Goal: Information Seeking & Learning: Learn about a topic

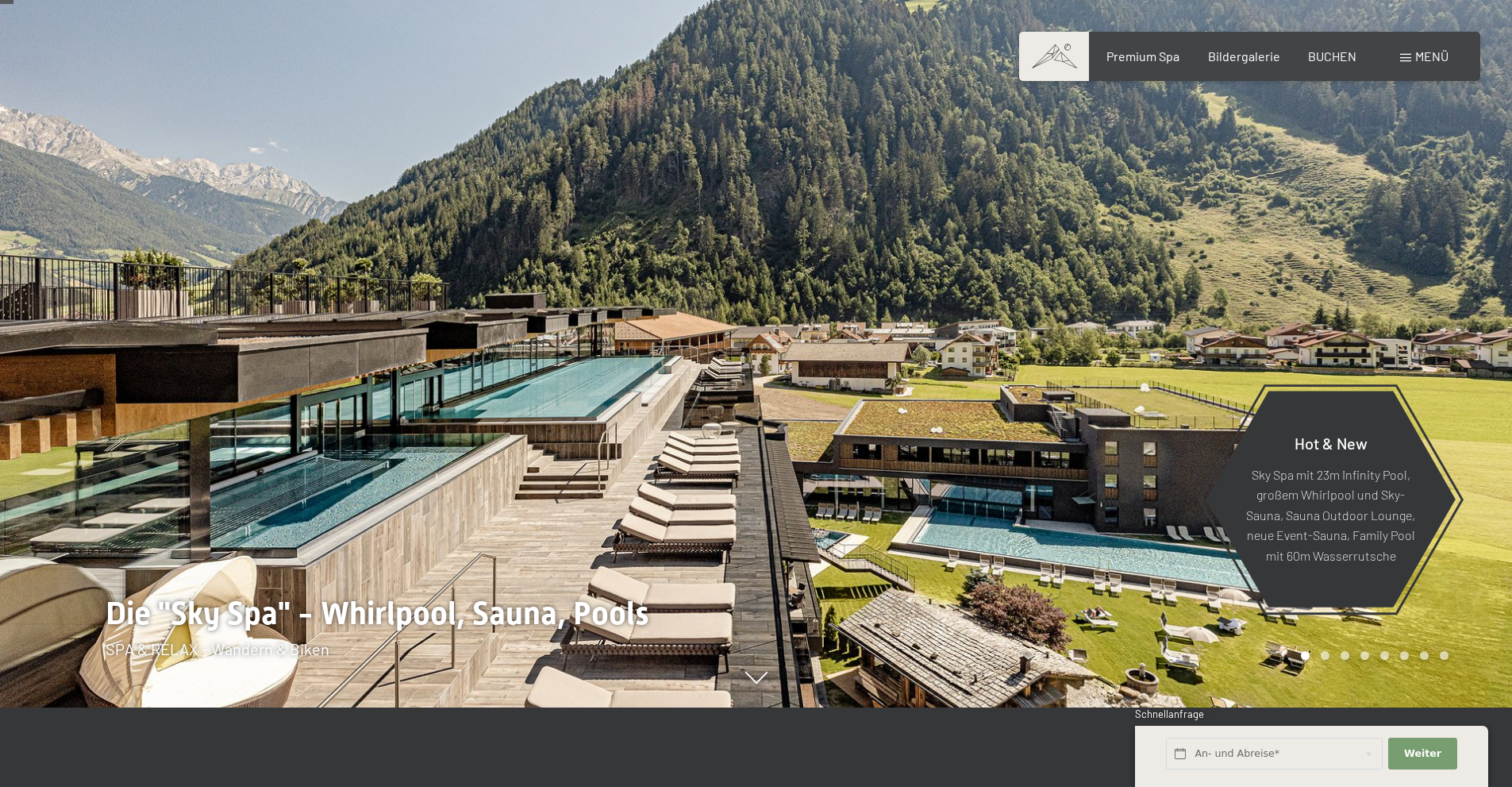
scroll to position [79, 0]
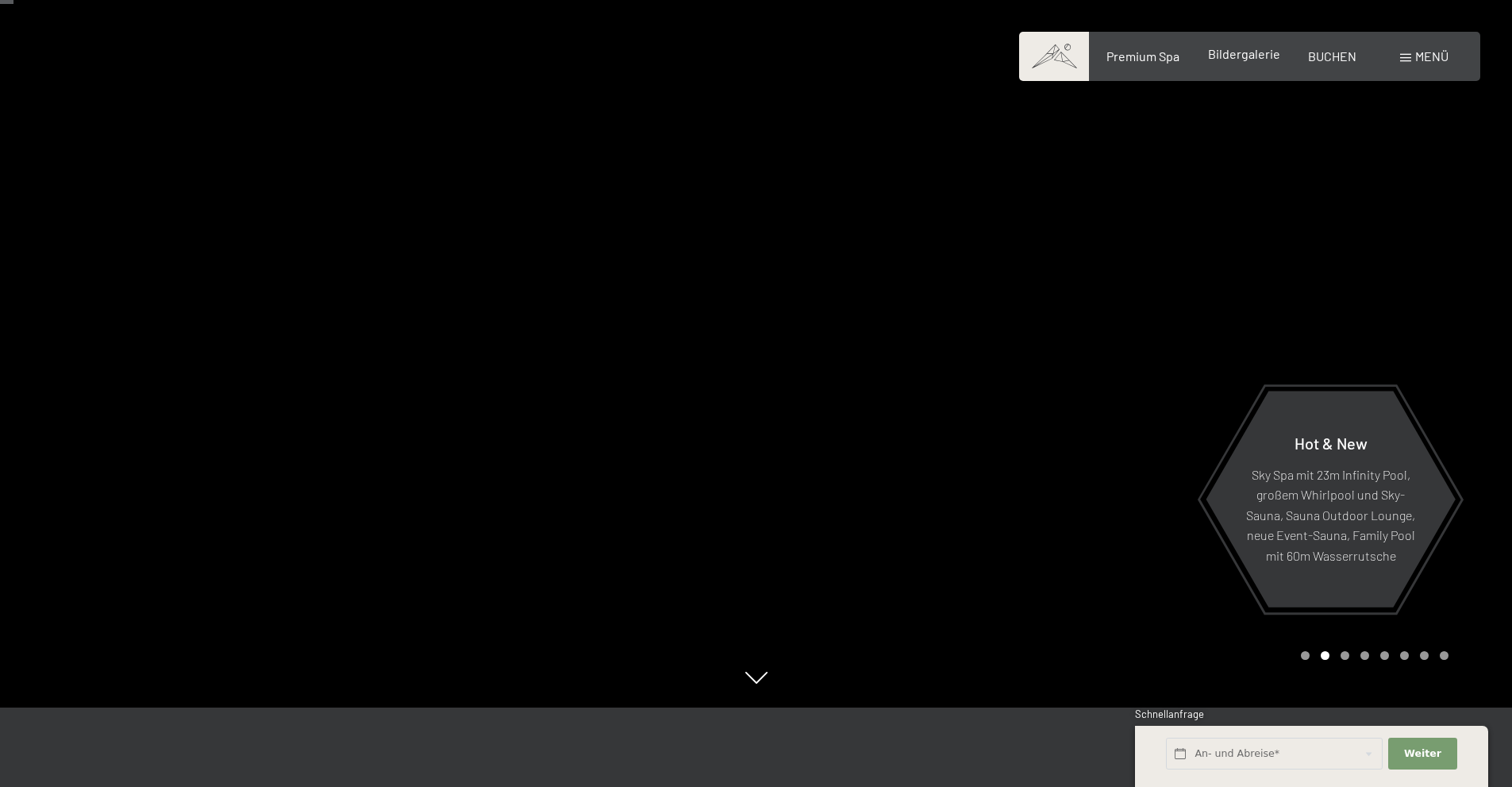
click at [1258, 57] on span "Bildergalerie" at bounding box center [1244, 53] width 72 height 15
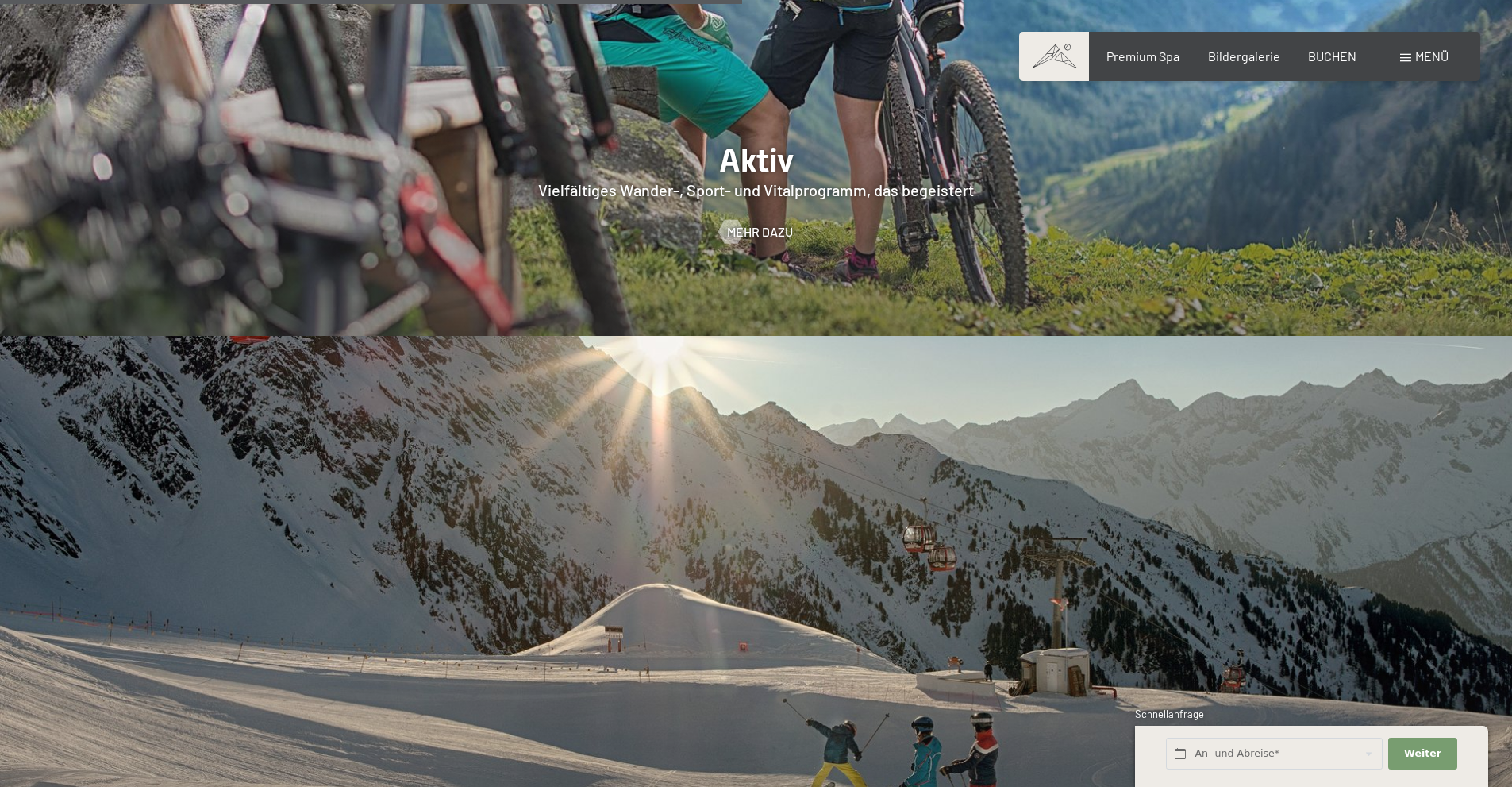
scroll to position [4129, 0]
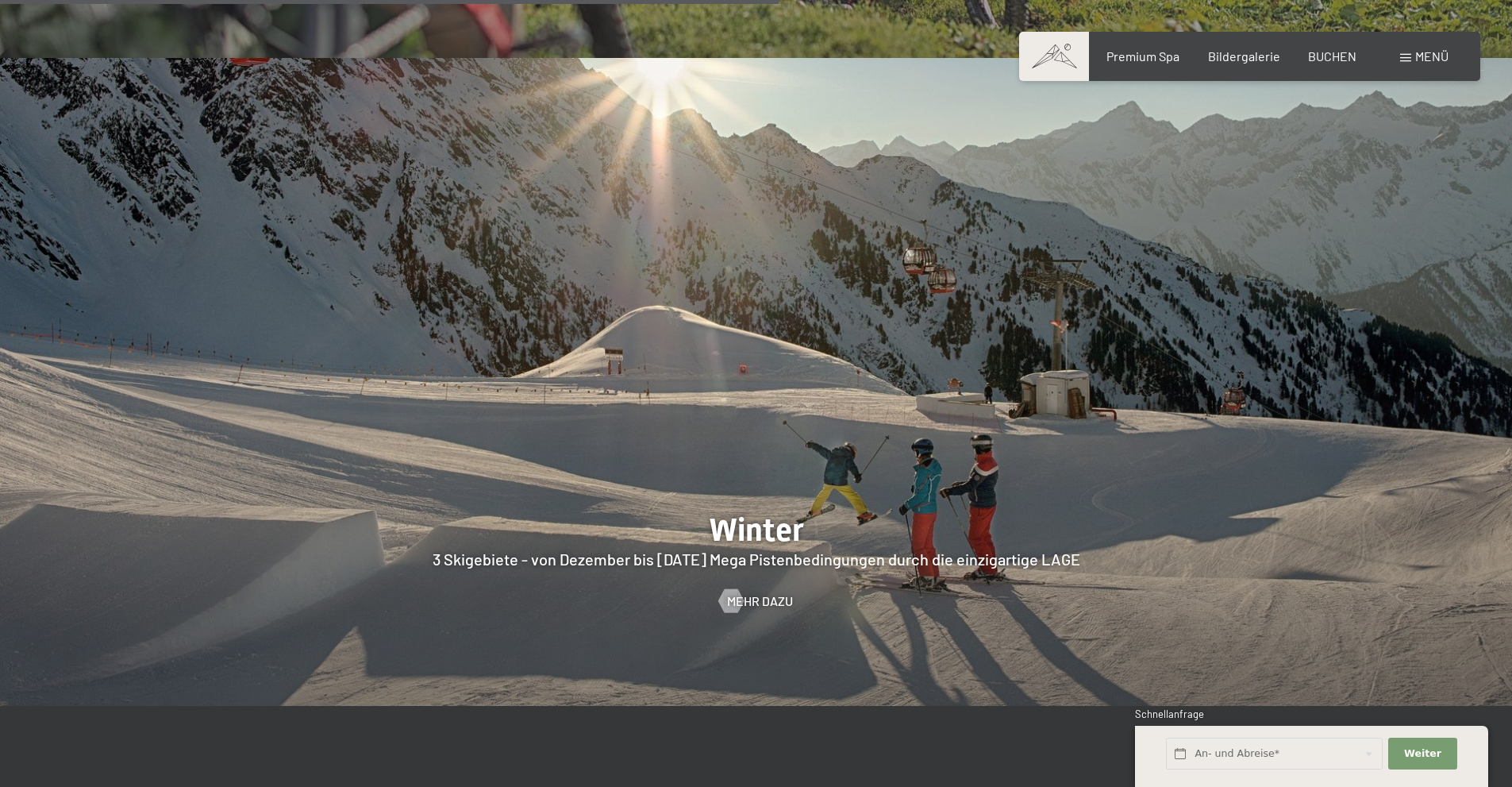
click at [754, 528] on div at bounding box center [756, 381] width 1512 height 648
click at [732, 589] on div at bounding box center [731, 601] width 13 height 24
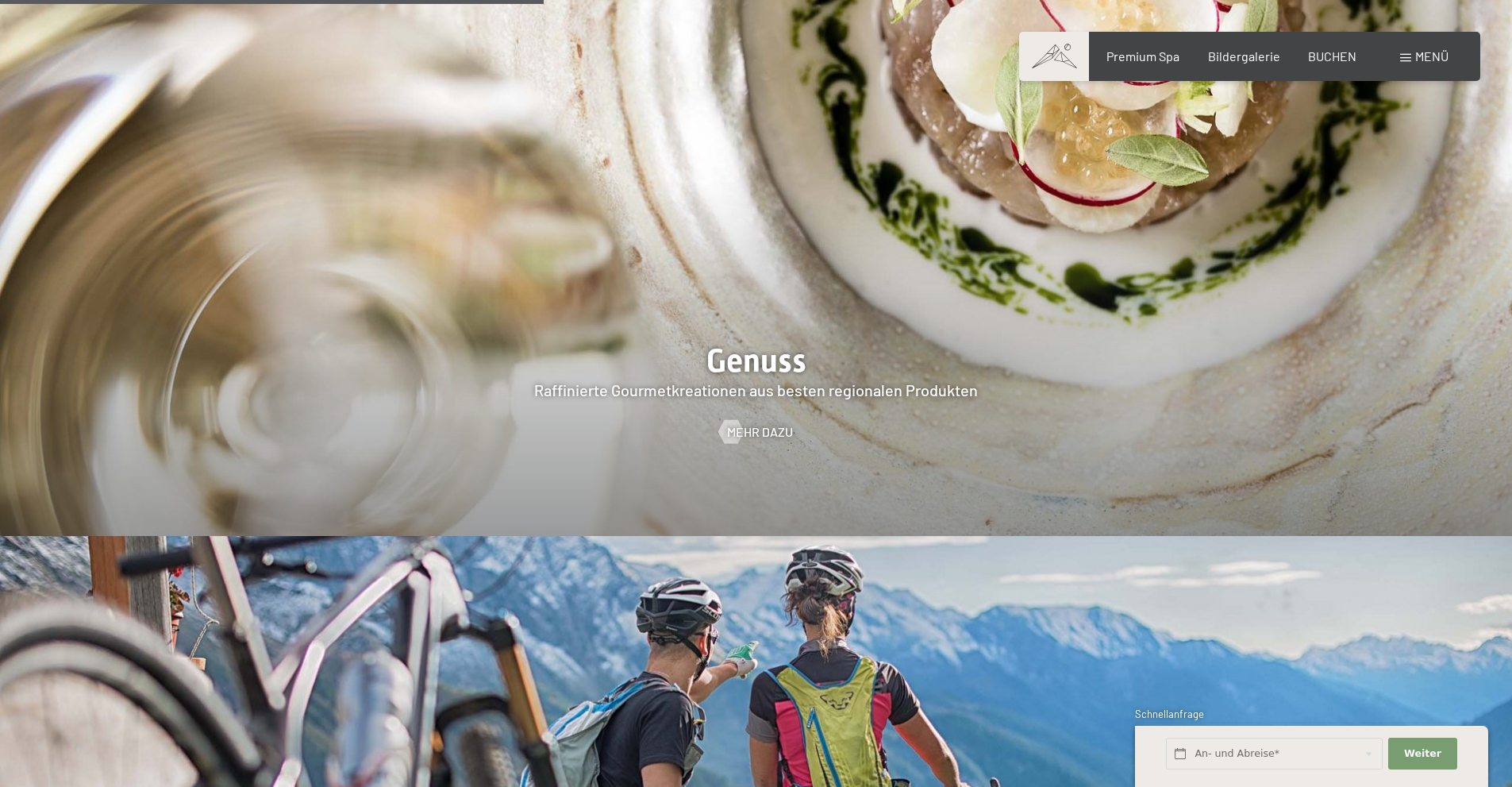
scroll to position [2843, 0]
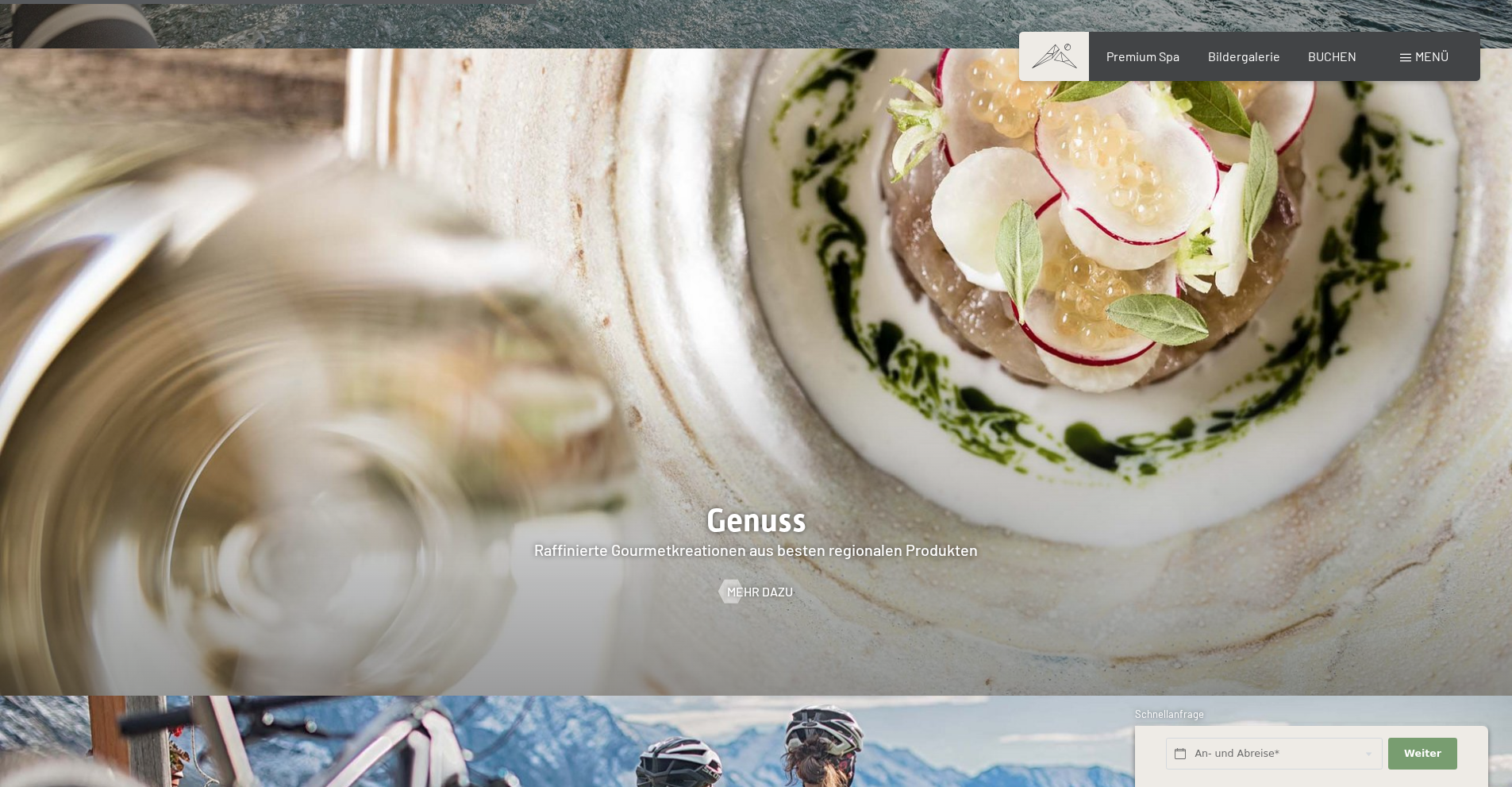
click at [756, 257] on img at bounding box center [756, 372] width 1512 height 648
click at [766, 583] on span "Mehr dazu" at bounding box center [776, 592] width 66 height 18
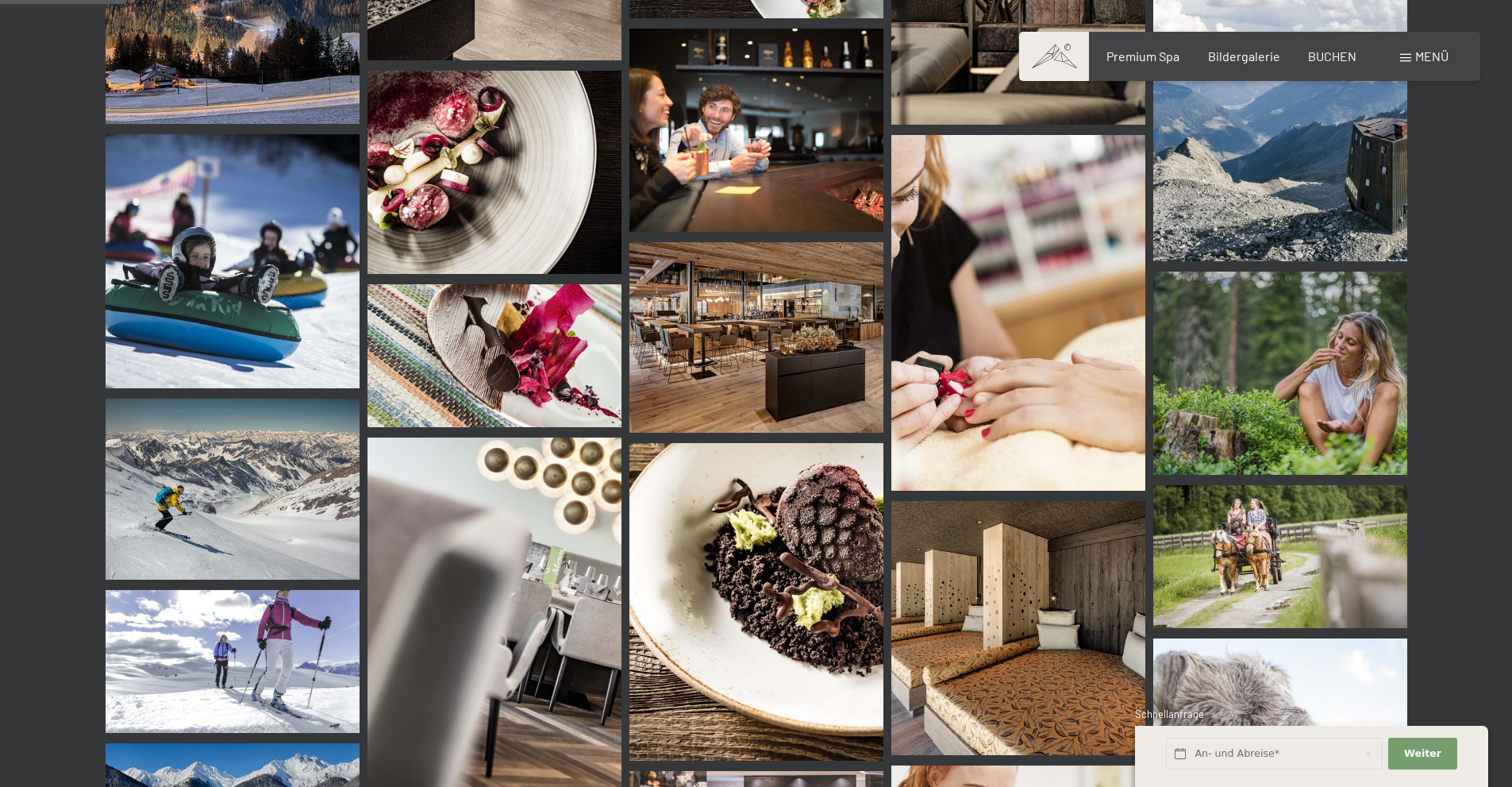
scroll to position [1747, 0]
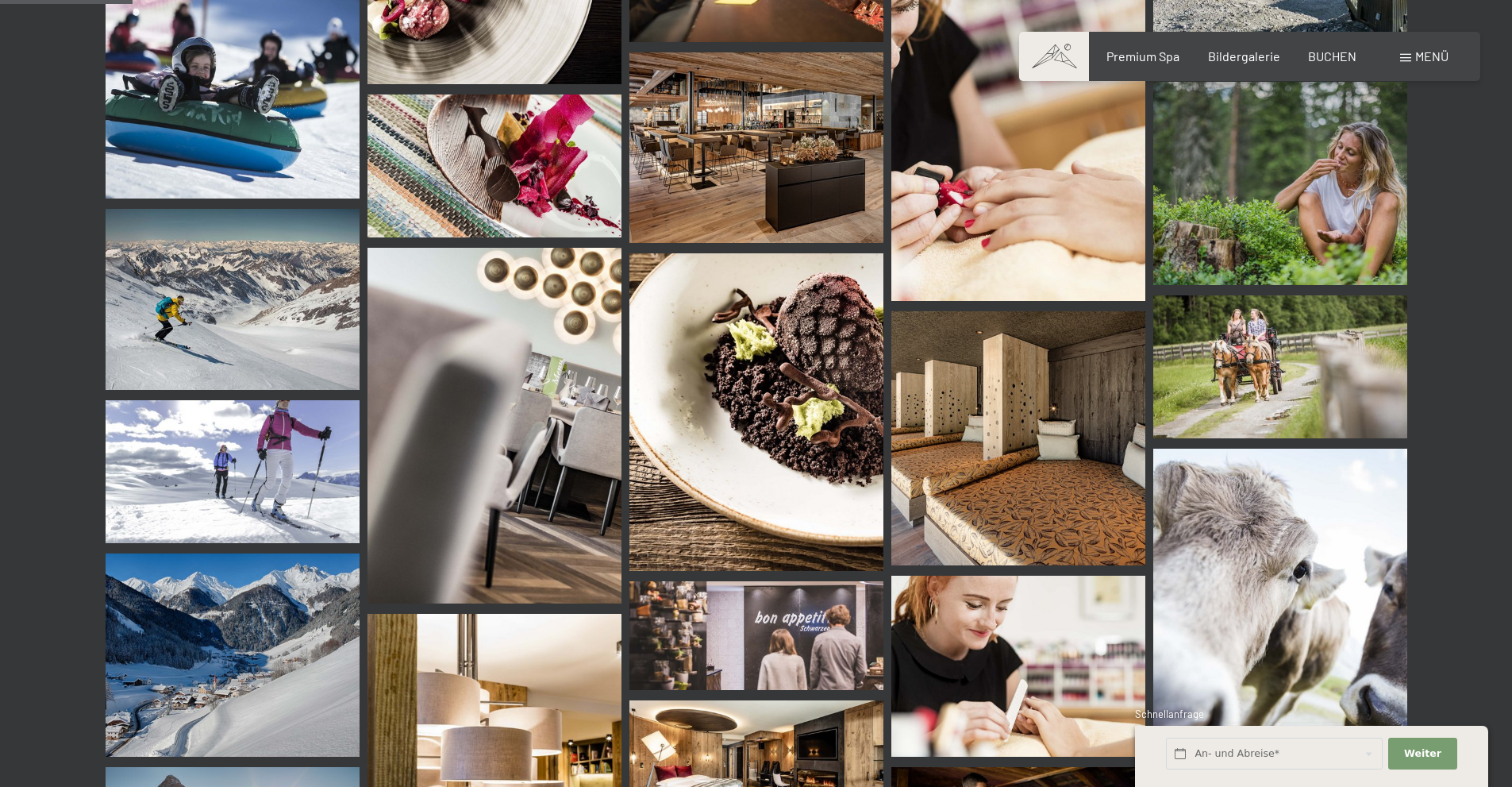
click at [1014, 464] on img at bounding box center [1018, 438] width 254 height 254
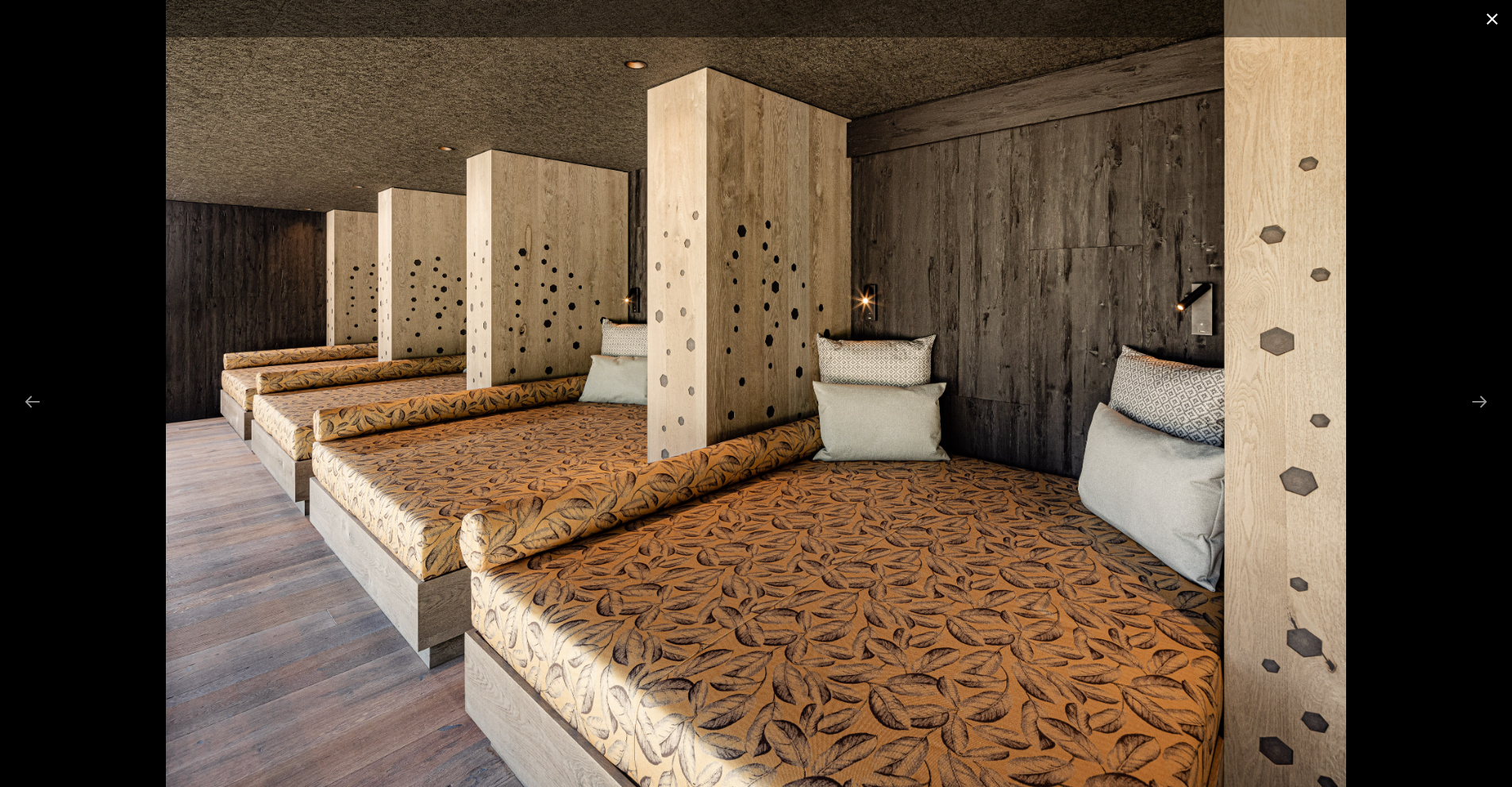
click at [1500, 16] on button "Close gallery" at bounding box center [1492, 19] width 40 height 37
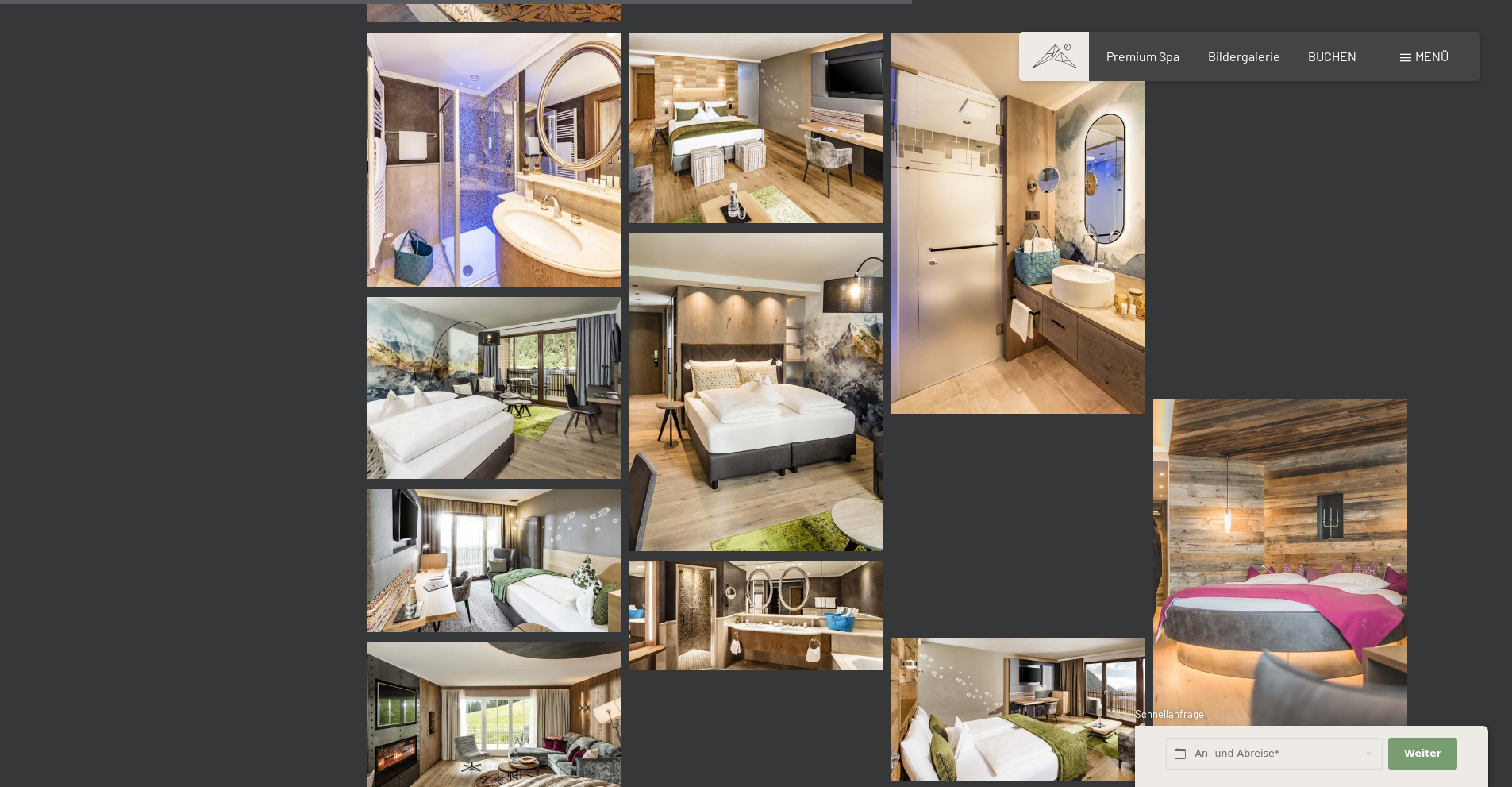
scroll to position [11990, 0]
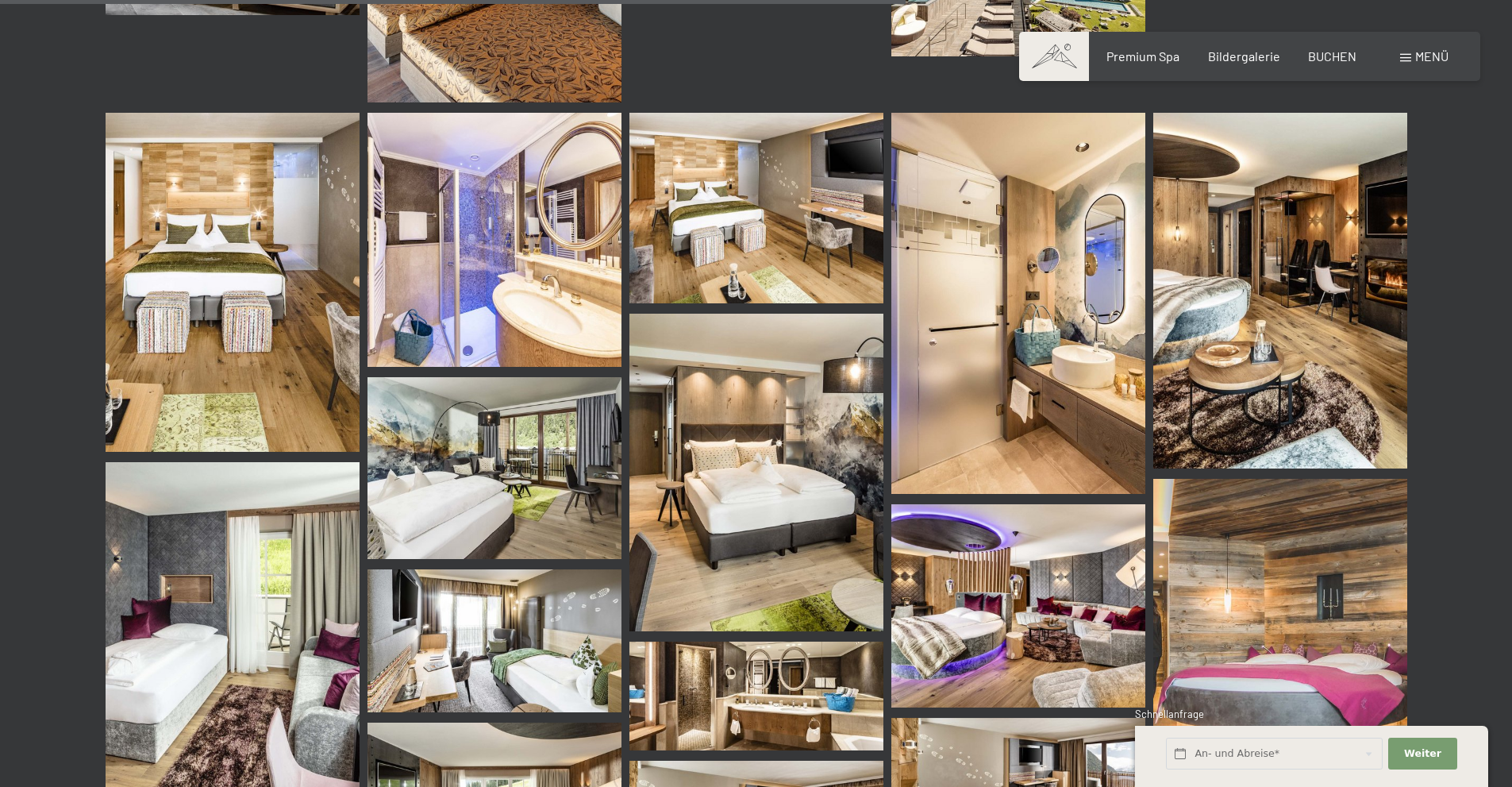
click at [1245, 275] on img at bounding box center [1279, 291] width 254 height 356
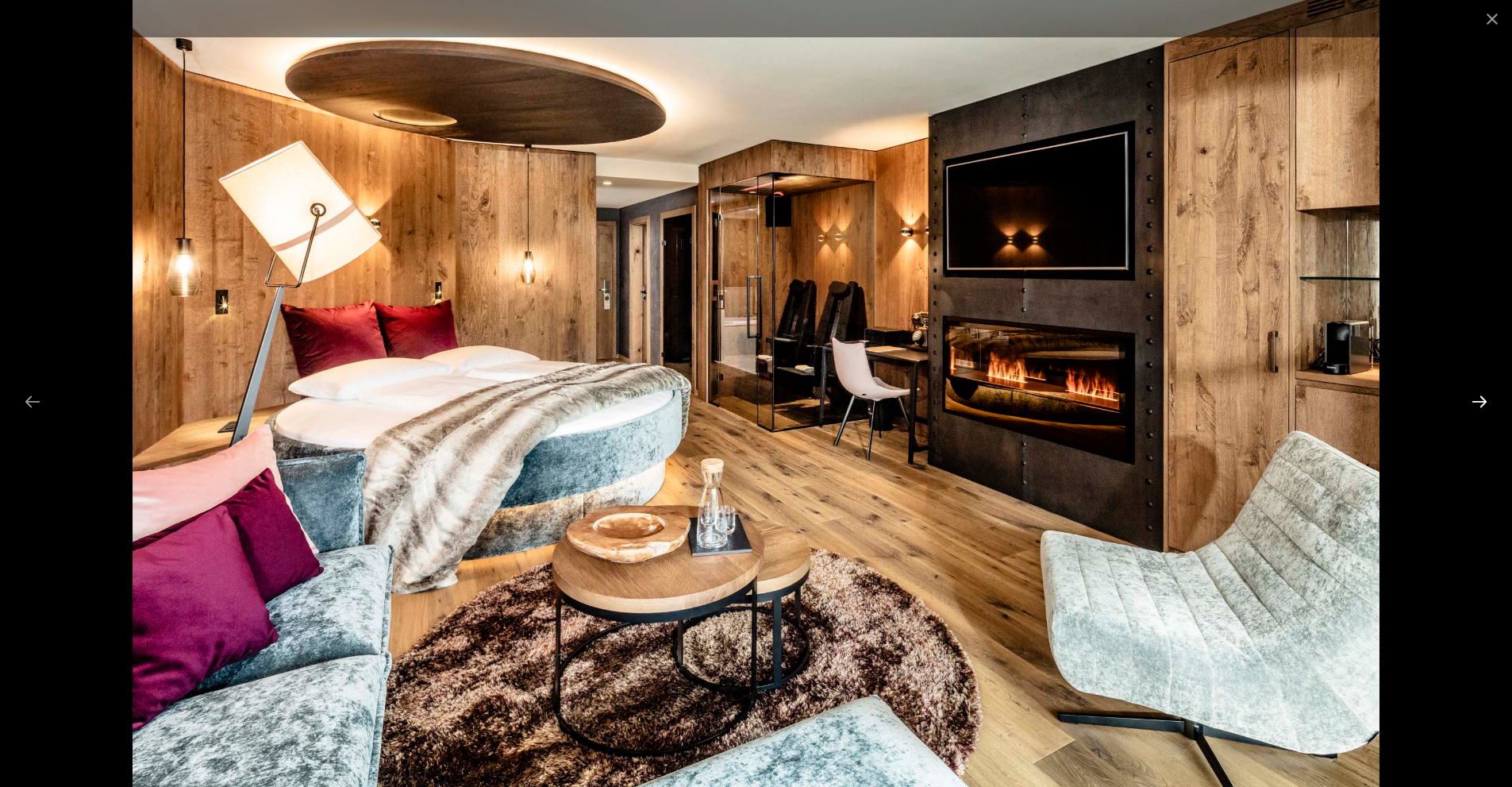
click at [1485, 400] on button "Next slide" at bounding box center [1479, 401] width 33 height 31
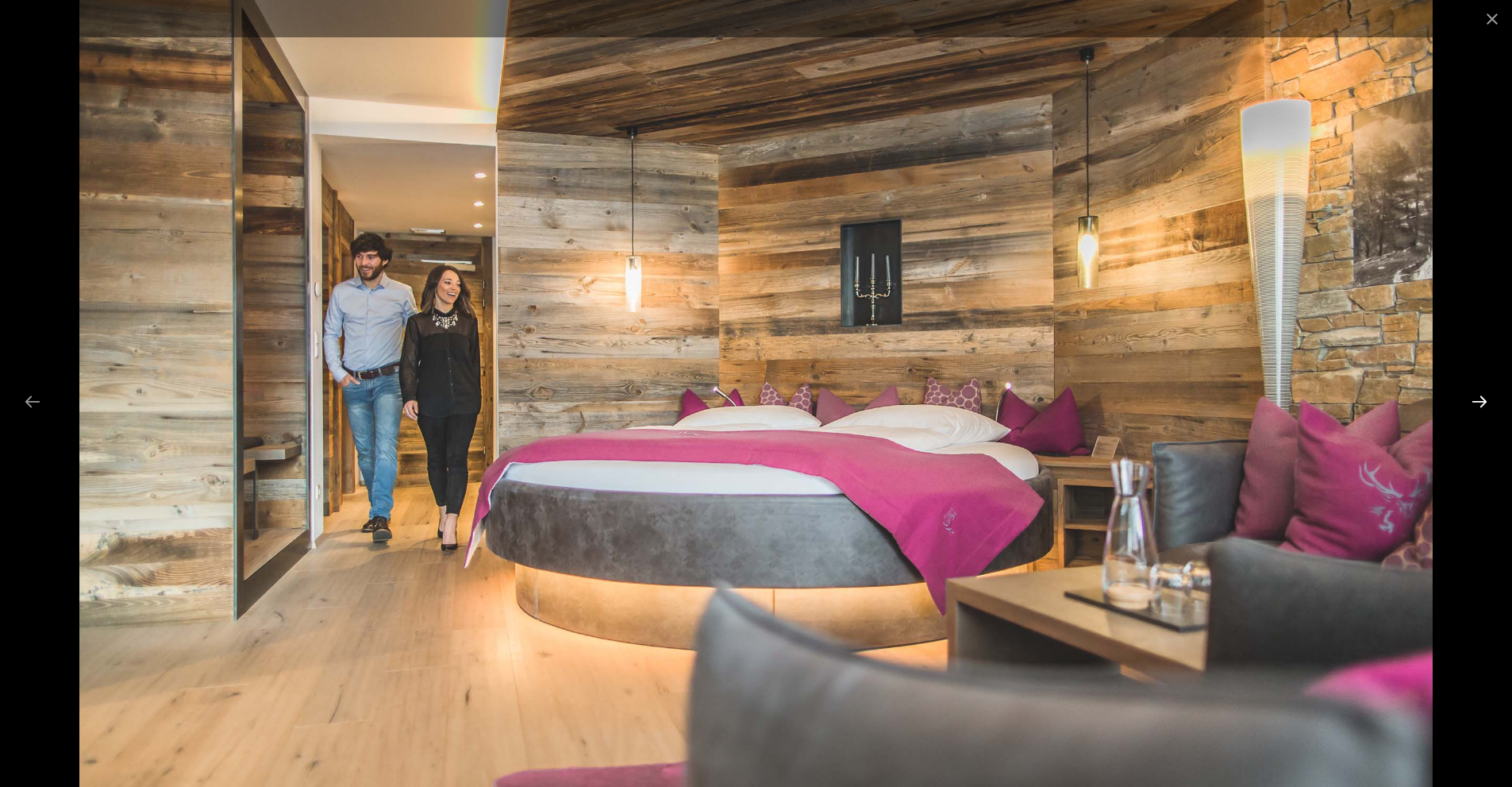
click at [1487, 389] on button "Next slide" at bounding box center [1479, 401] width 33 height 31
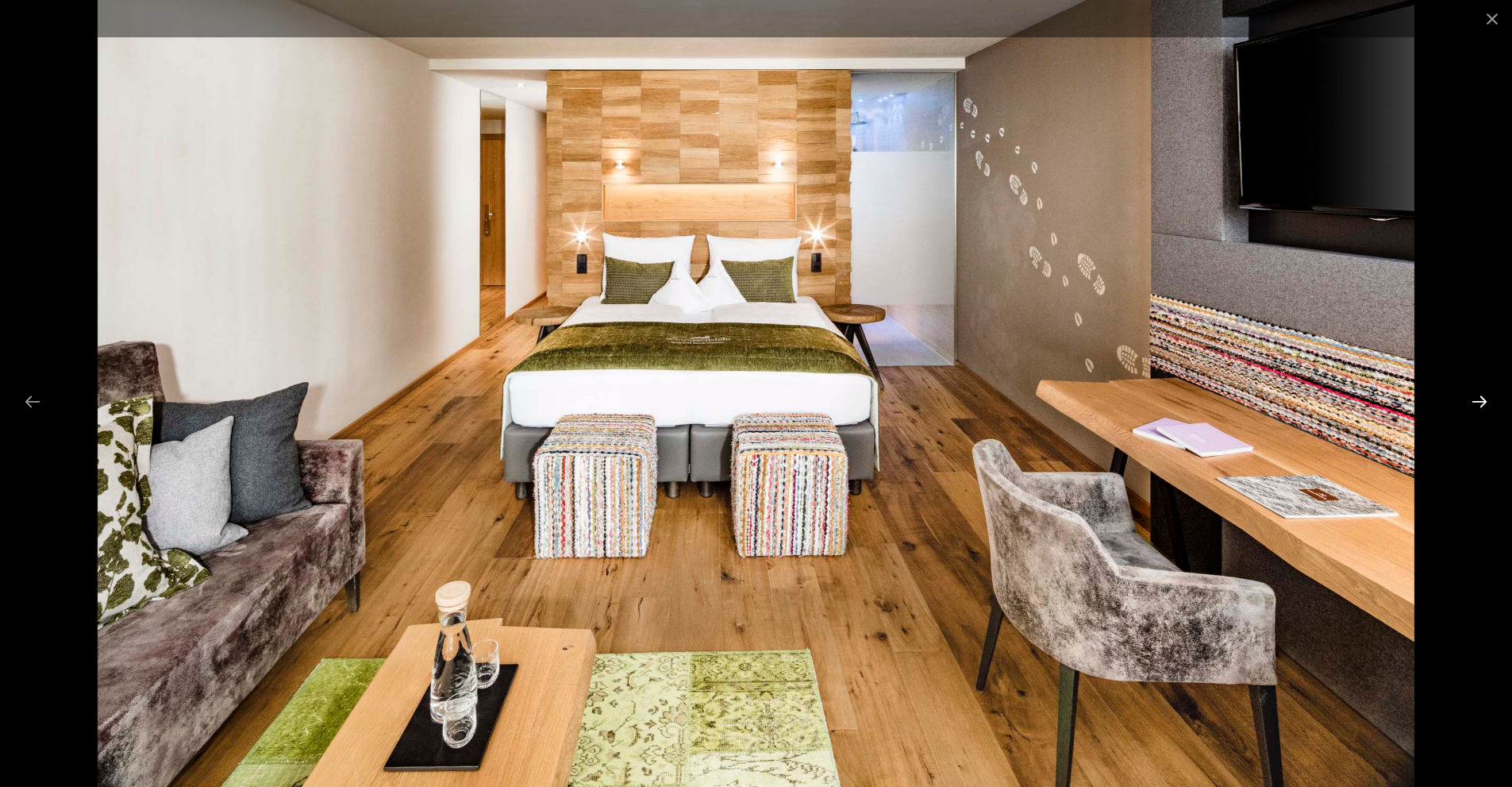
click at [1477, 400] on button "Next slide" at bounding box center [1479, 401] width 33 height 31
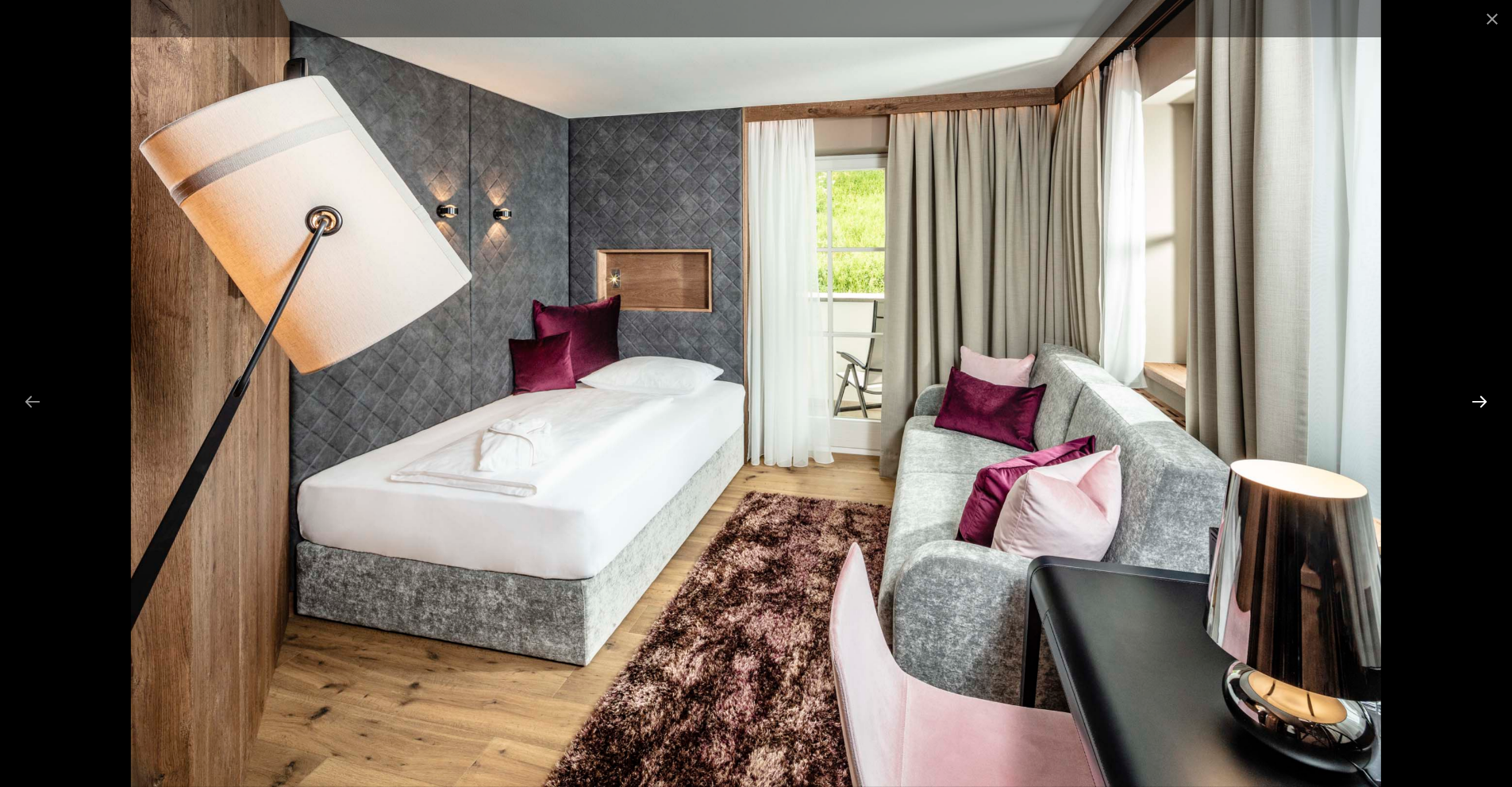
click at [1481, 397] on button "Next slide" at bounding box center [1479, 401] width 33 height 31
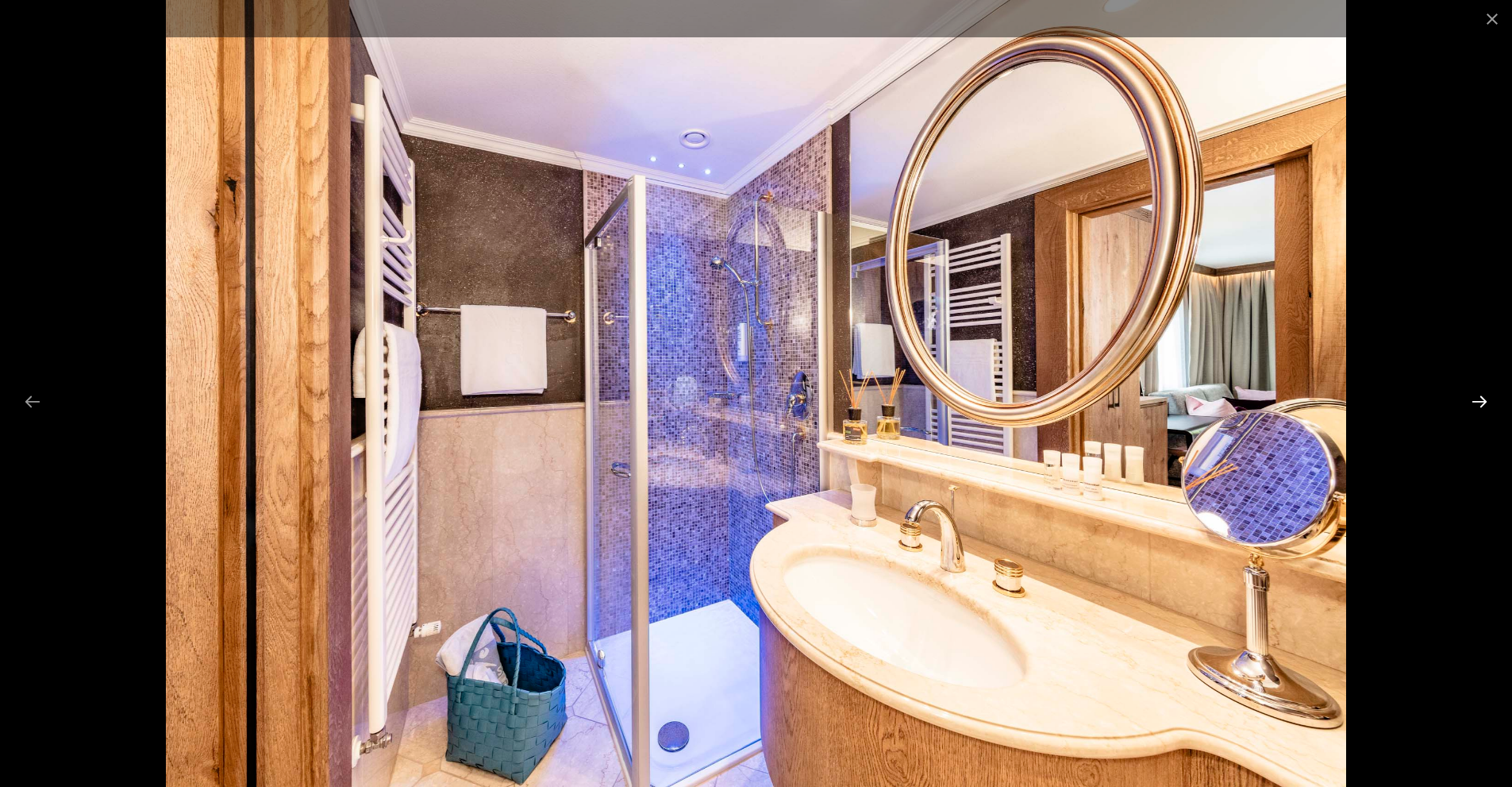
click at [1481, 397] on button "Next slide" at bounding box center [1479, 401] width 33 height 31
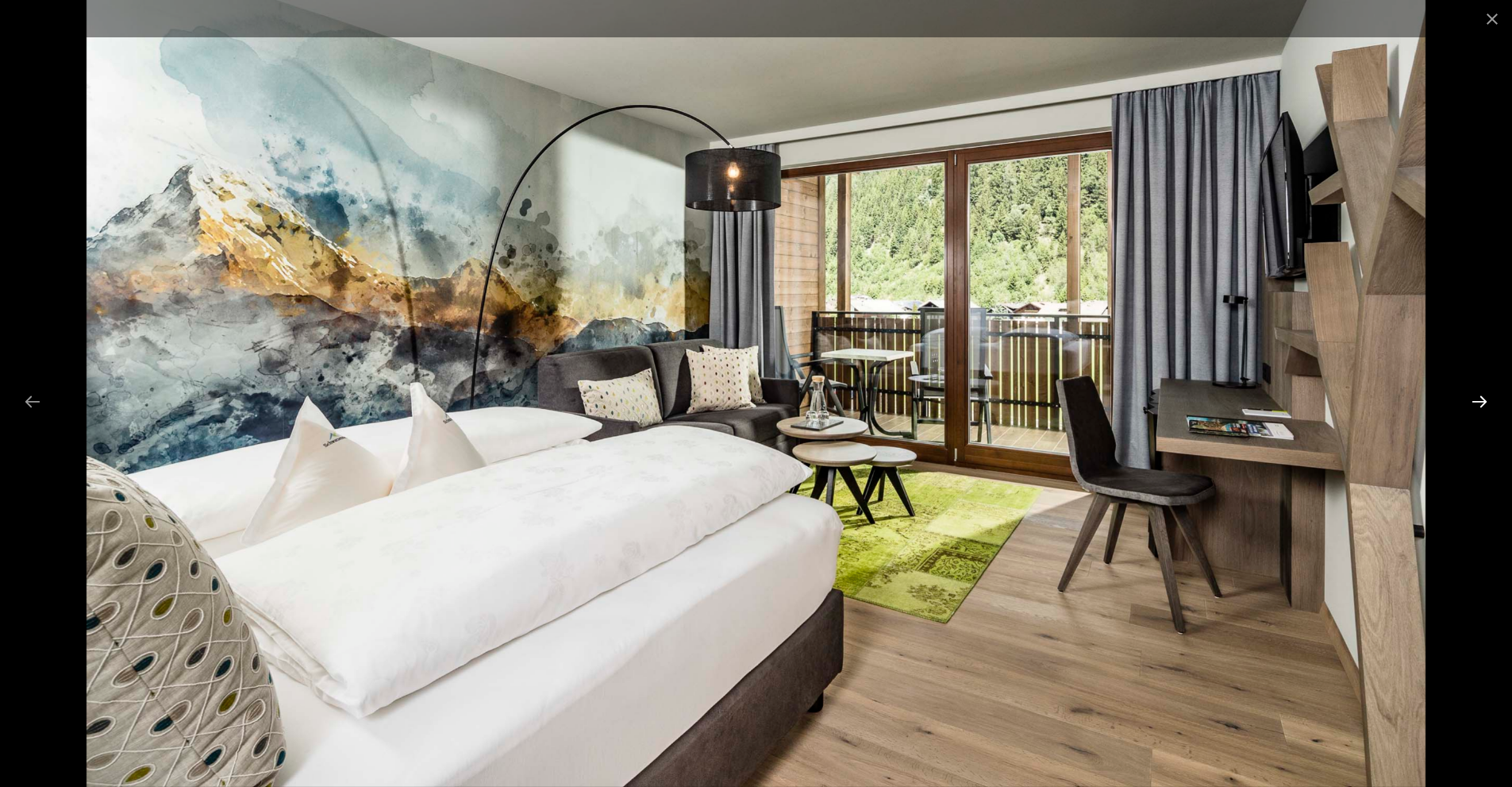
click at [1481, 397] on button "Next slide" at bounding box center [1479, 401] width 33 height 31
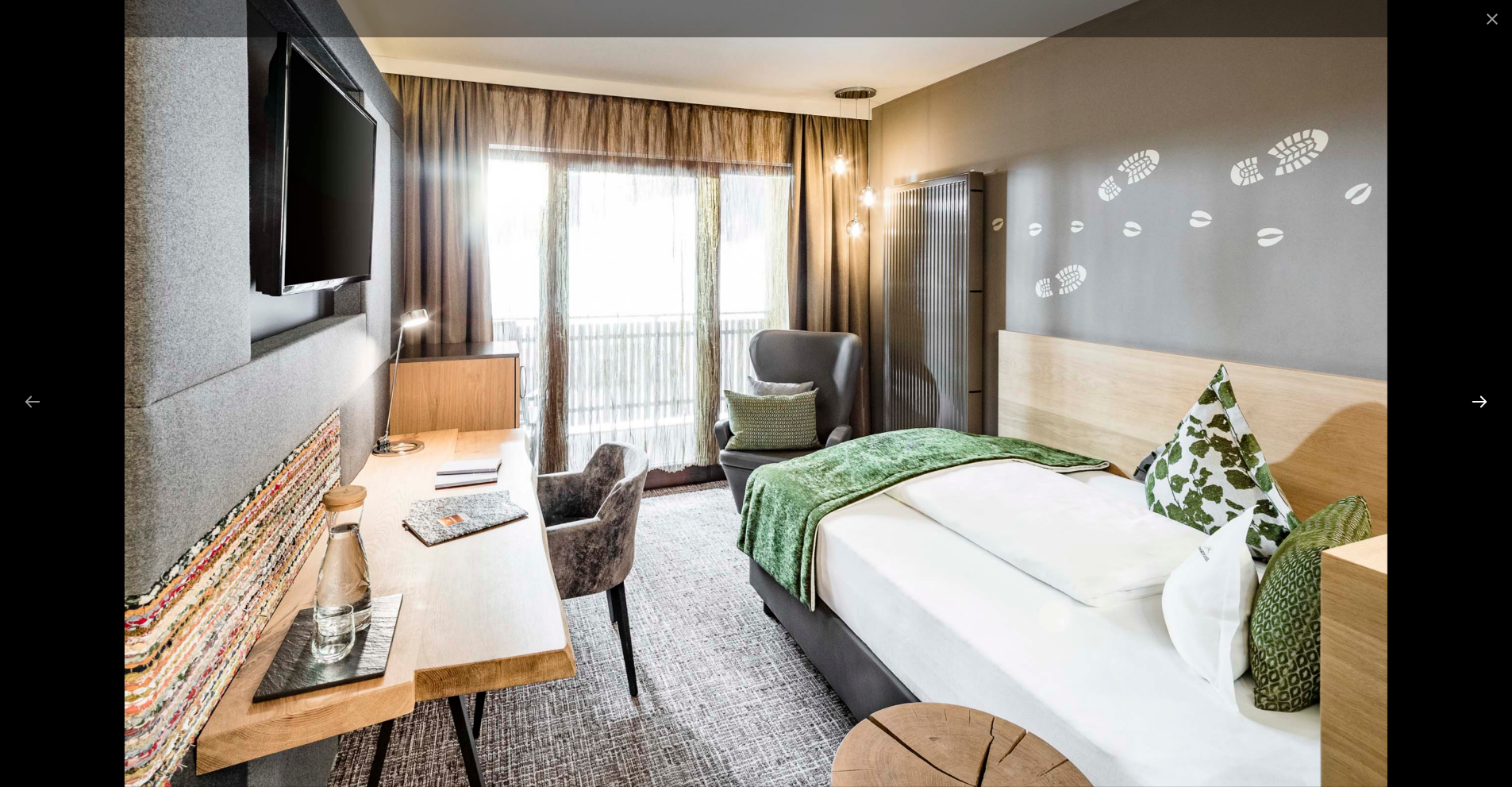
click at [1481, 397] on button "Next slide" at bounding box center [1479, 401] width 33 height 31
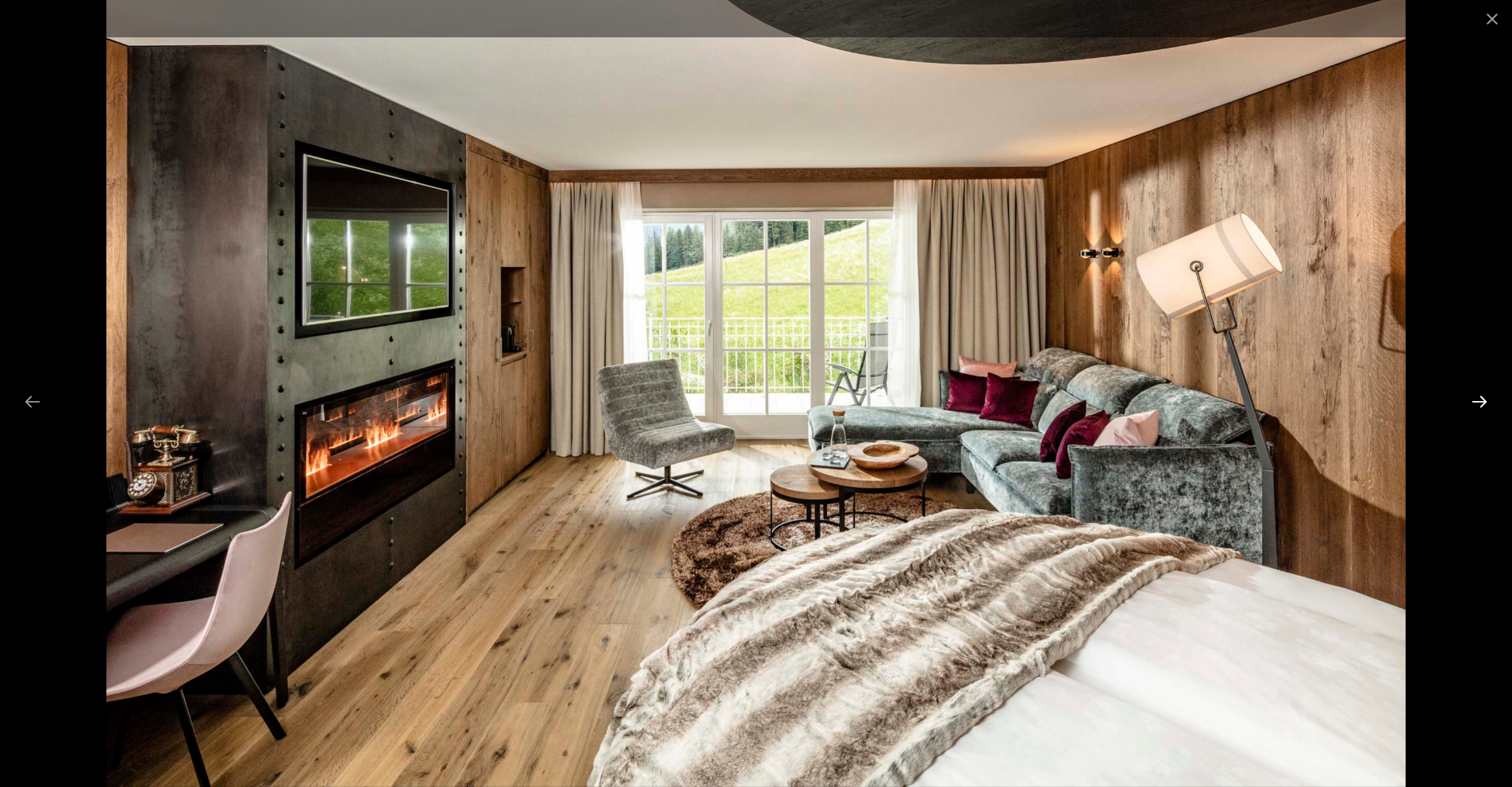
click at [1481, 397] on button "Next slide" at bounding box center [1479, 401] width 33 height 31
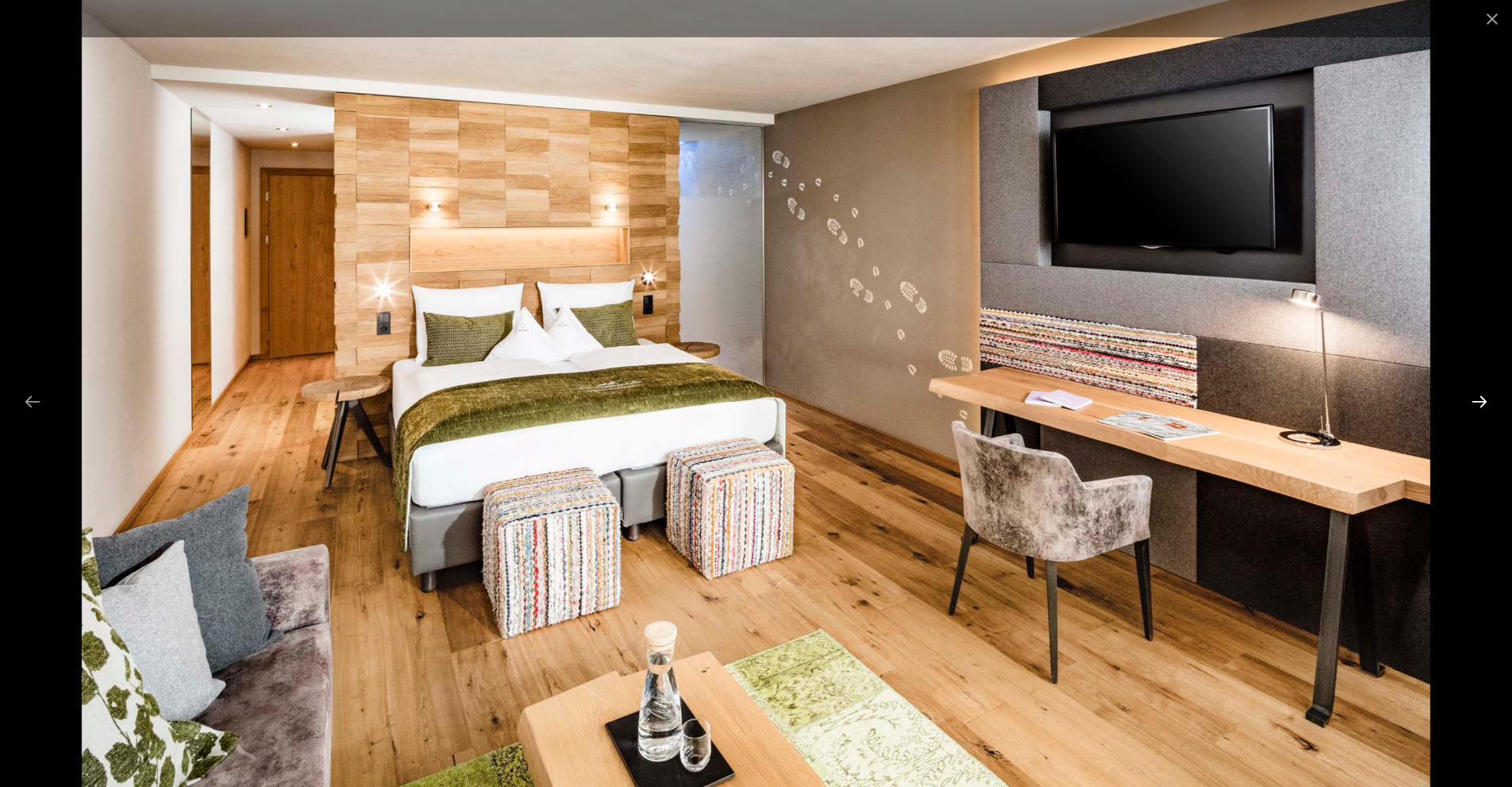
click at [1481, 397] on button "Next slide" at bounding box center [1479, 401] width 33 height 31
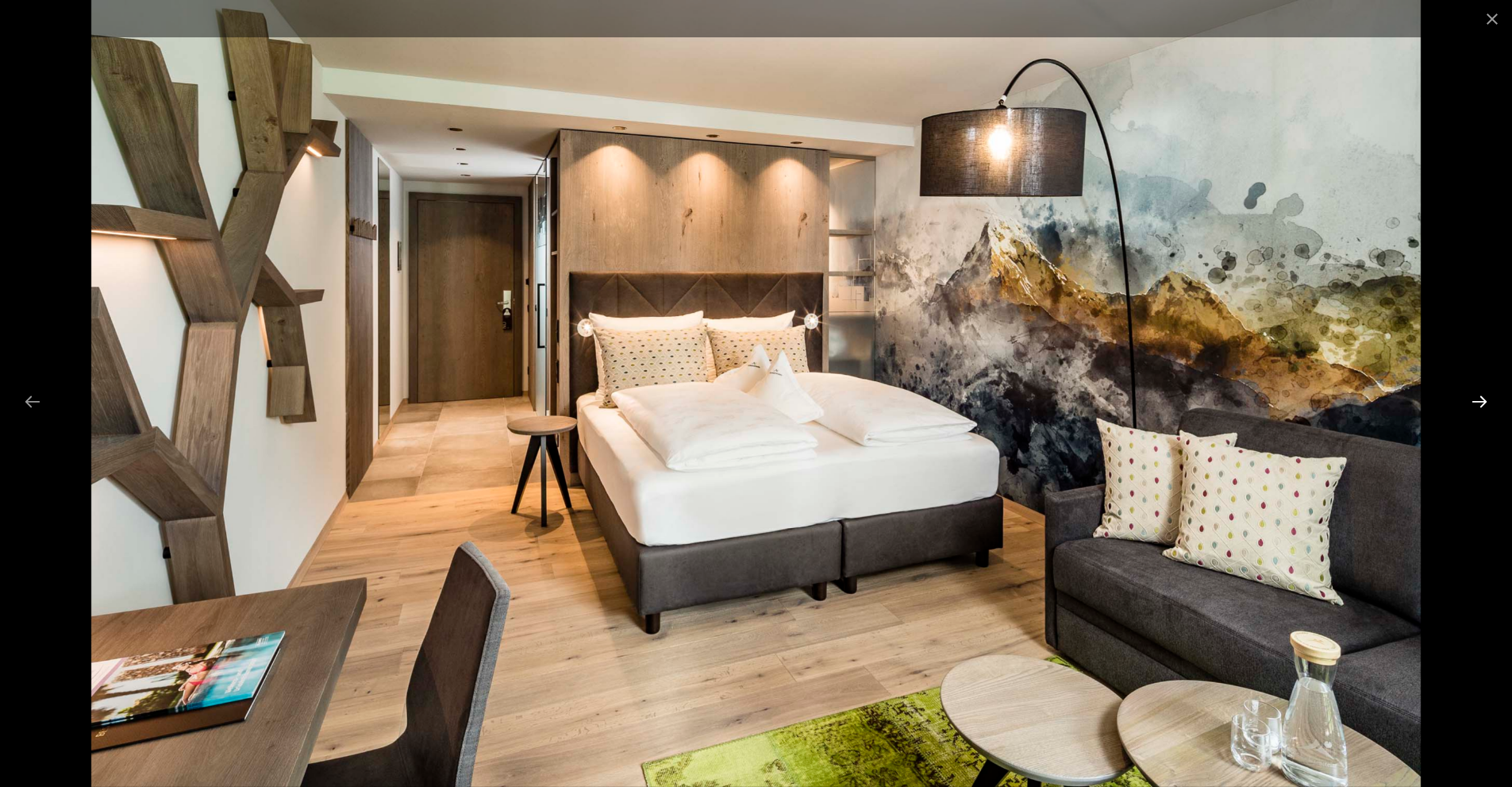
click at [1481, 397] on button "Next slide" at bounding box center [1479, 401] width 33 height 31
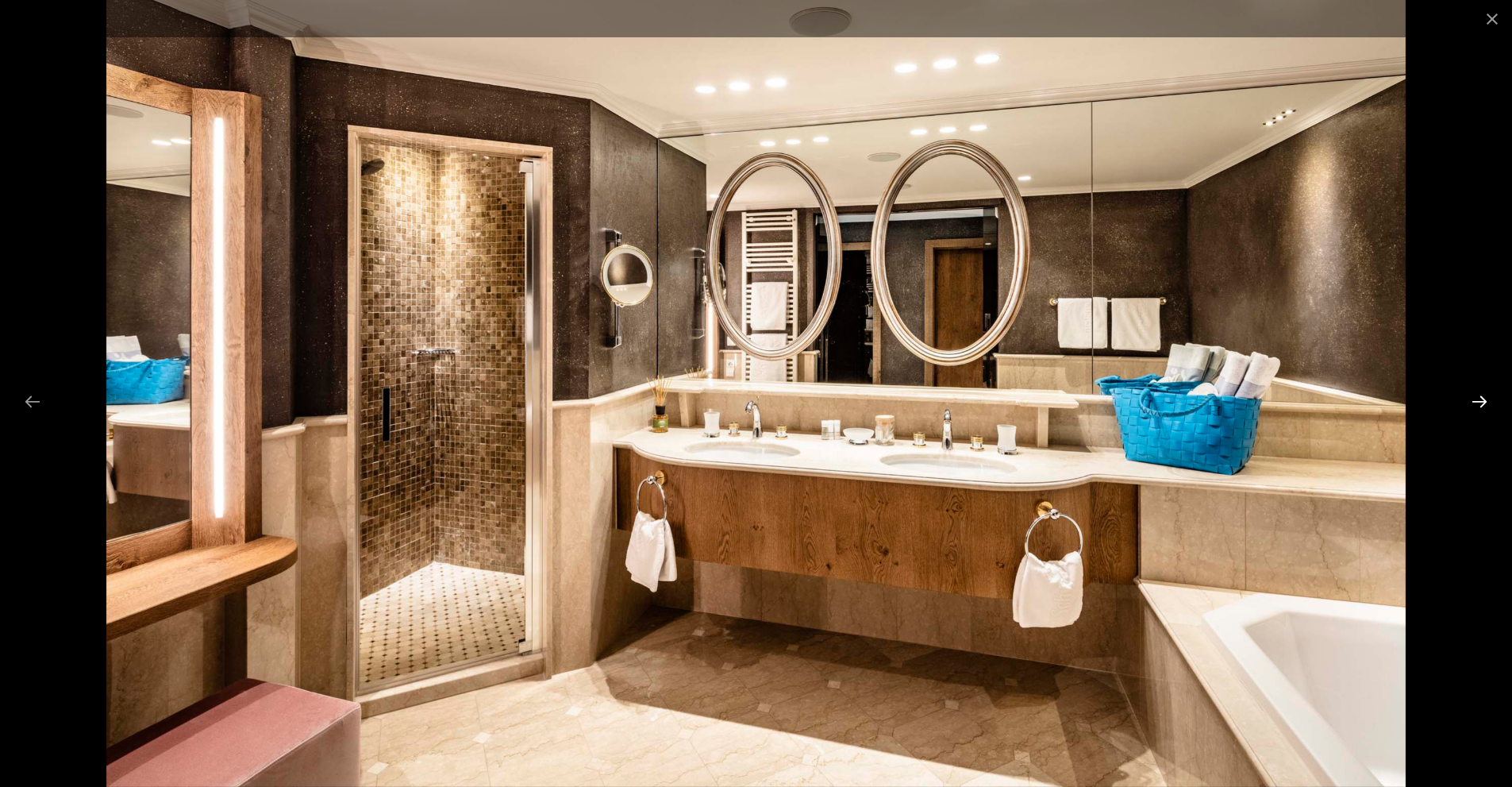
click at [1481, 397] on button "Next slide" at bounding box center [1479, 401] width 33 height 31
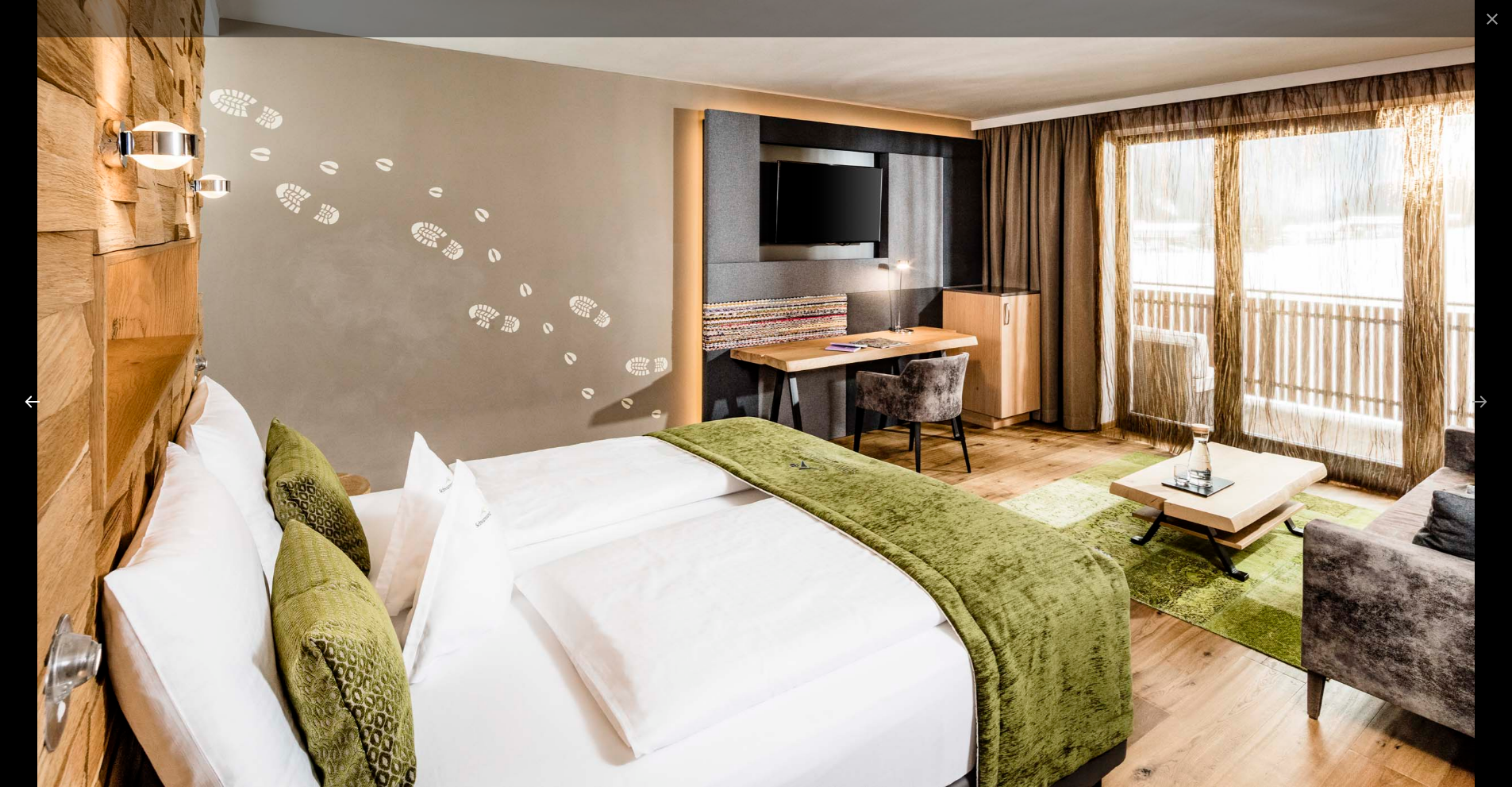
click at [18, 407] on button "Previous slide" at bounding box center [32, 401] width 33 height 31
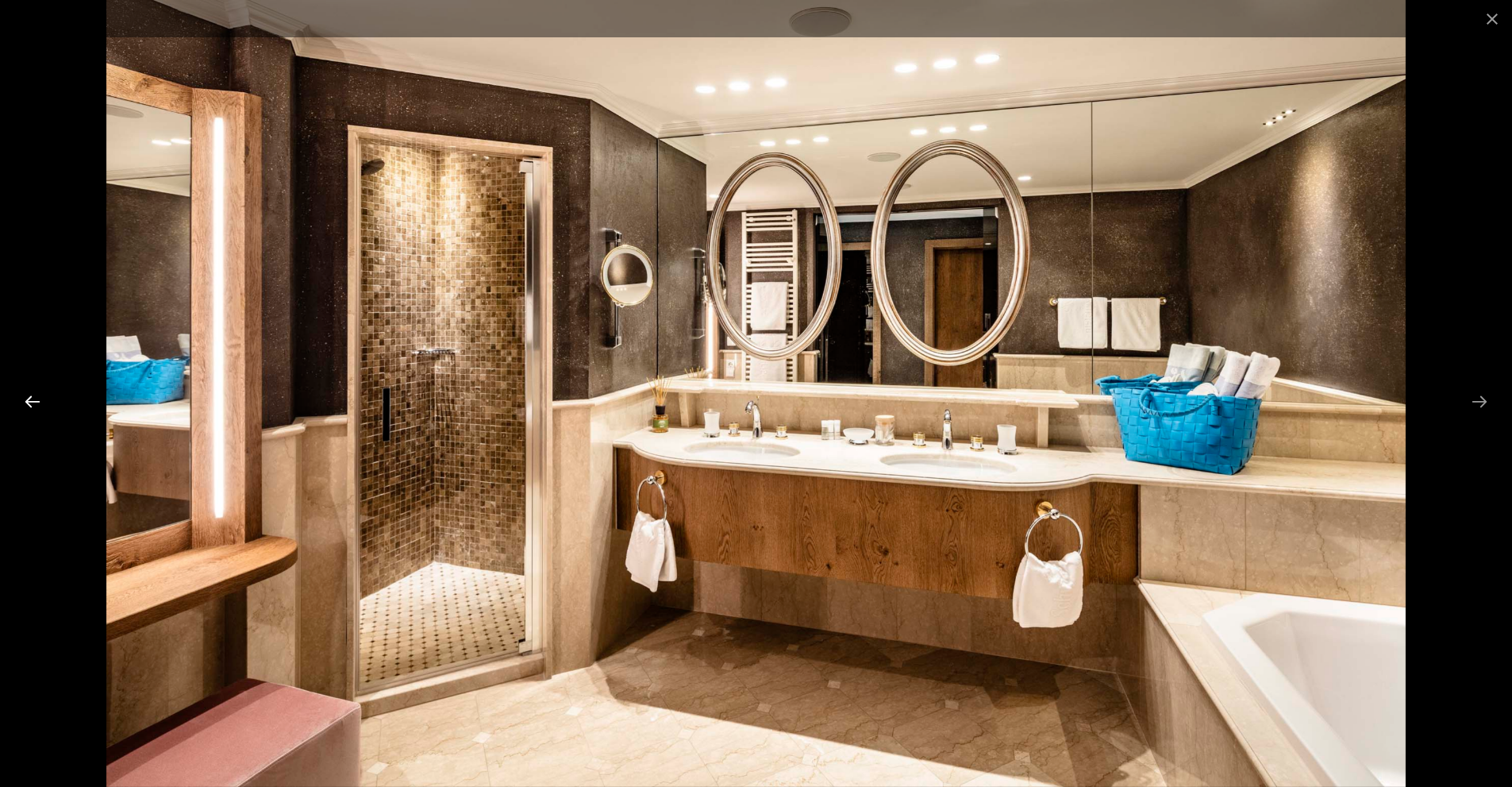
click at [24, 405] on button "Previous slide" at bounding box center [32, 401] width 33 height 31
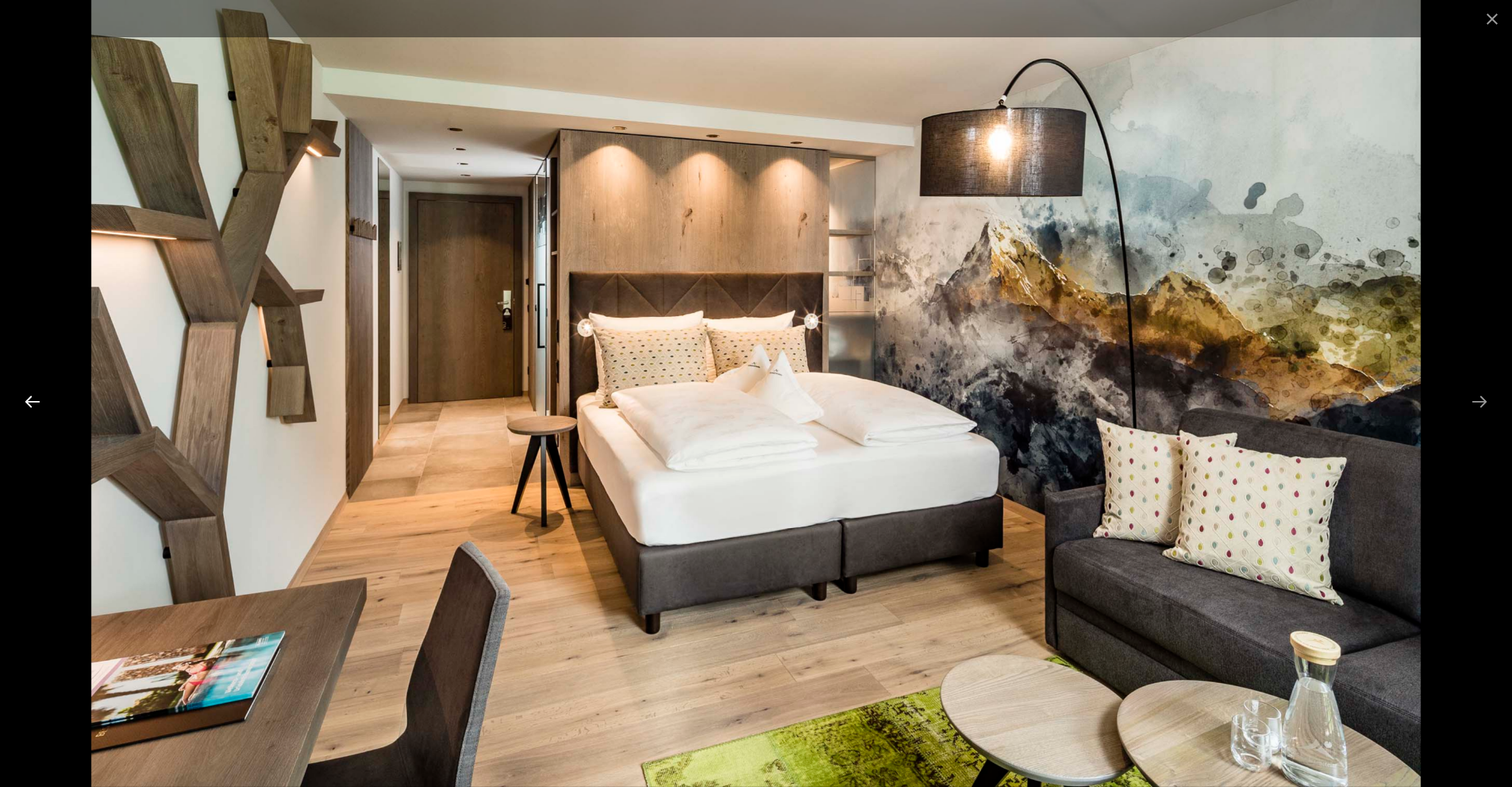
click at [24, 405] on button "Previous slide" at bounding box center [32, 401] width 33 height 31
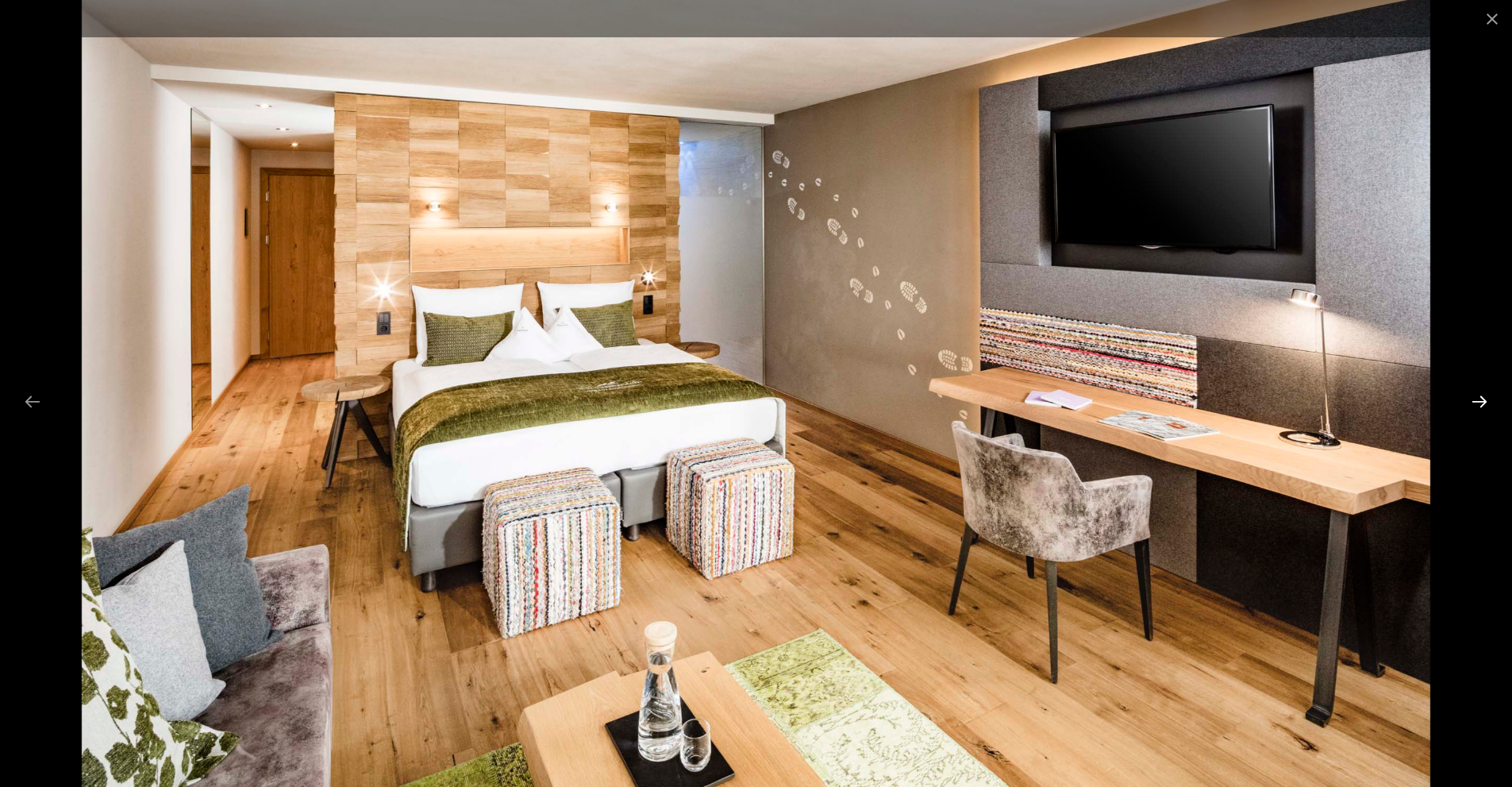
click at [1480, 405] on button "Next slide" at bounding box center [1479, 401] width 33 height 31
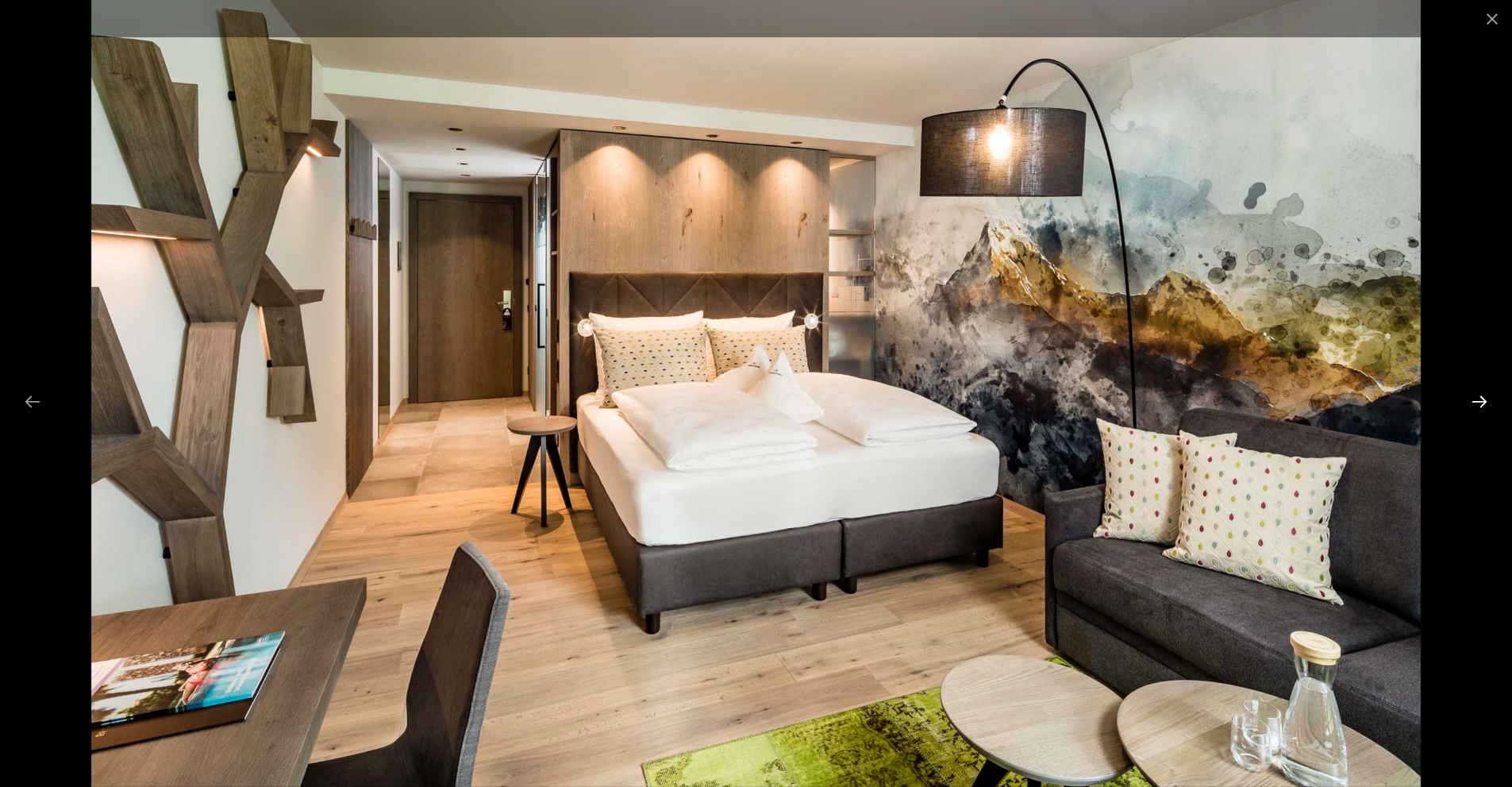
click at [1481, 404] on button "Next slide" at bounding box center [1479, 401] width 33 height 31
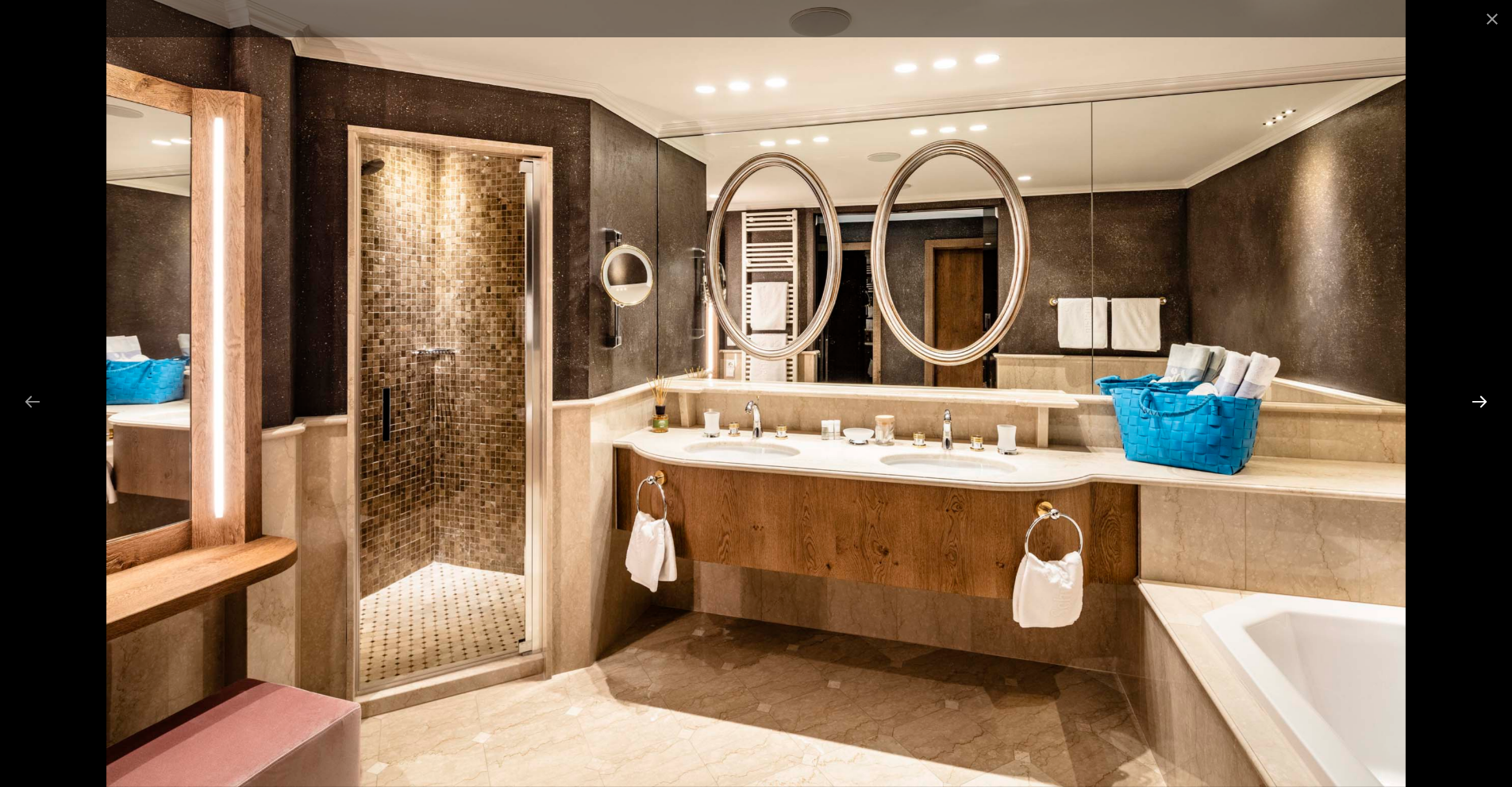
click at [1481, 404] on button "Next slide" at bounding box center [1479, 401] width 33 height 31
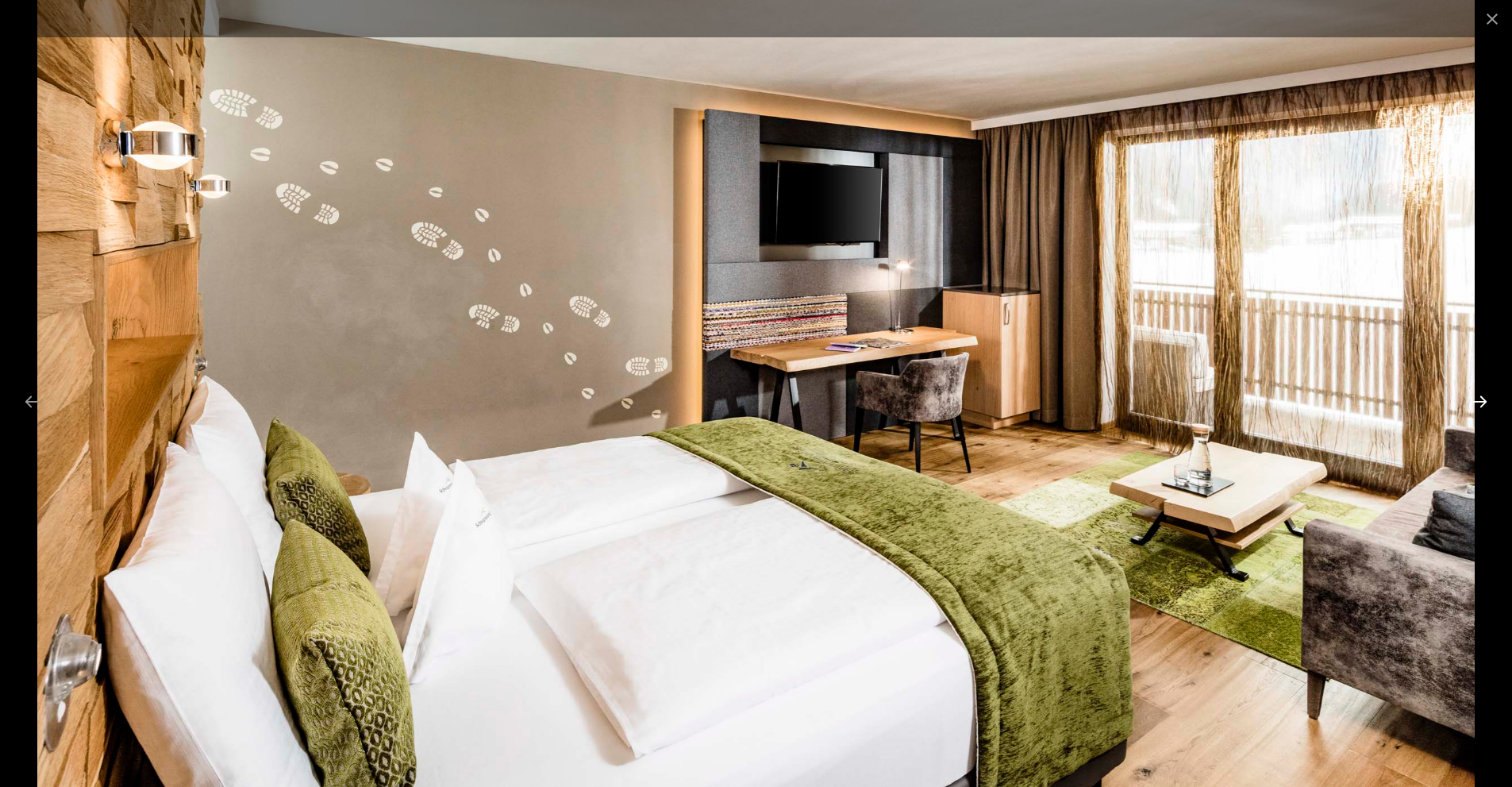
click at [1483, 403] on button "Next slide" at bounding box center [1479, 401] width 33 height 31
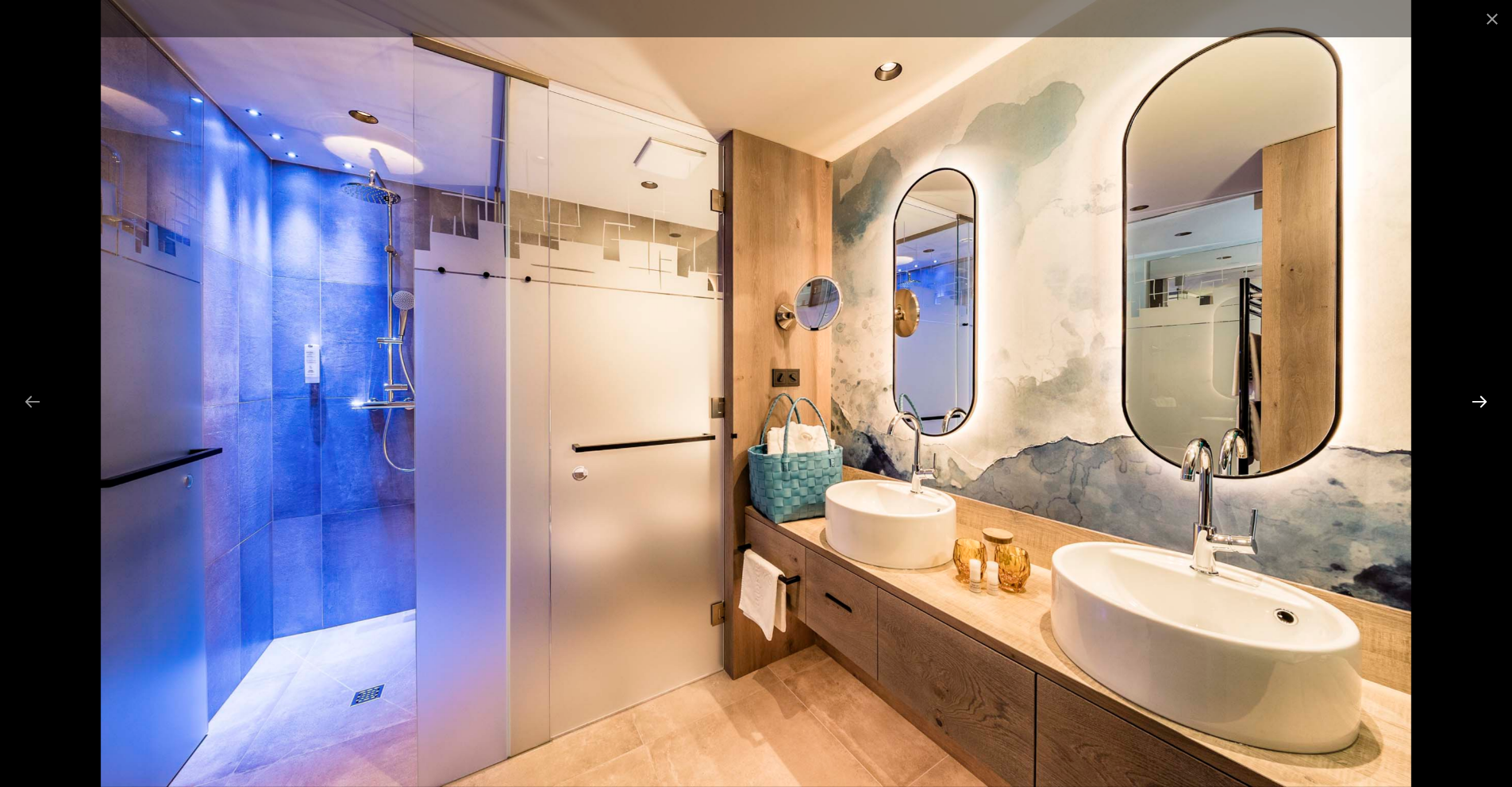
click at [1483, 403] on button "Next slide" at bounding box center [1479, 401] width 33 height 31
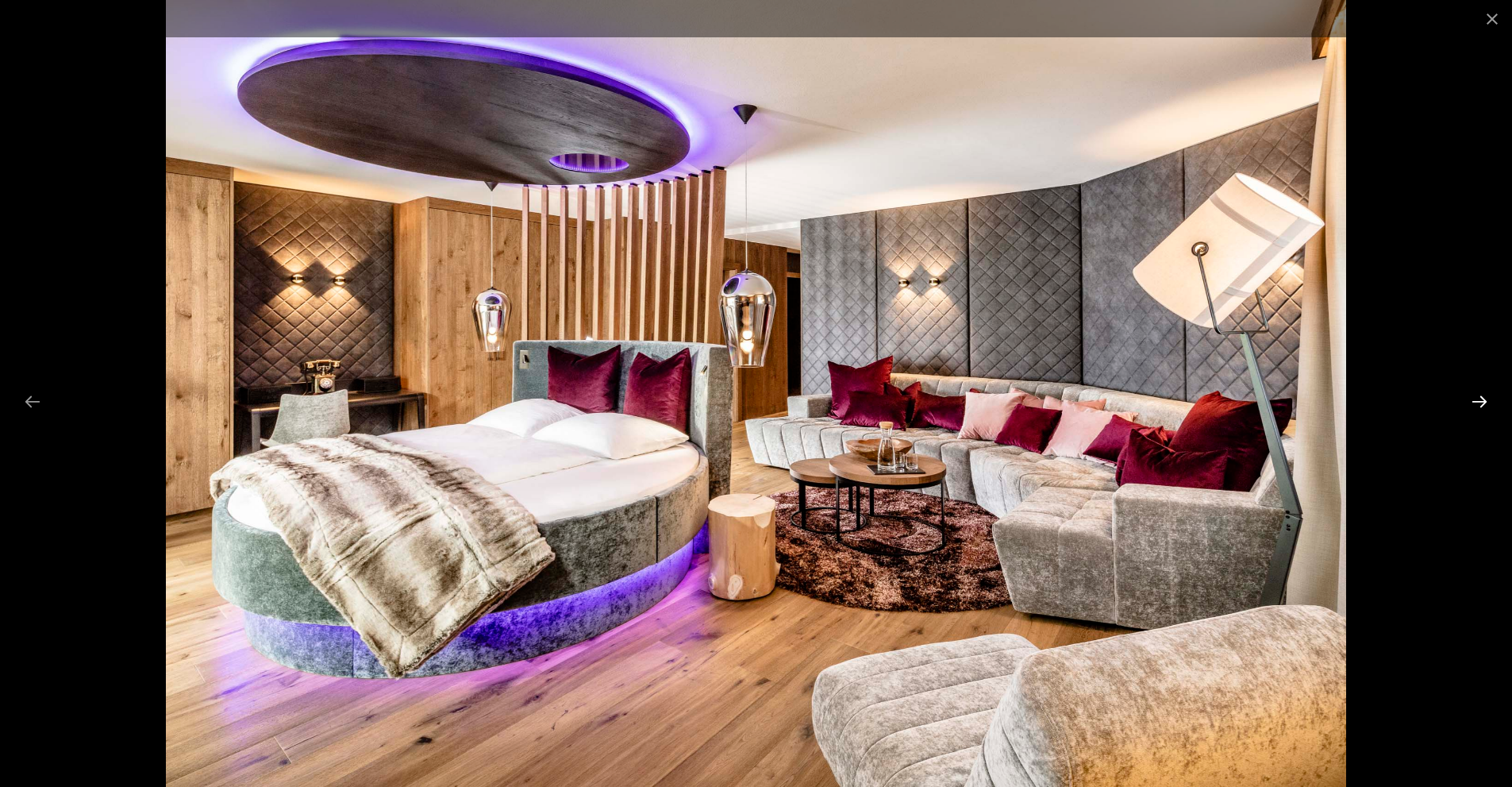
click at [1483, 403] on button "Next slide" at bounding box center [1479, 401] width 33 height 31
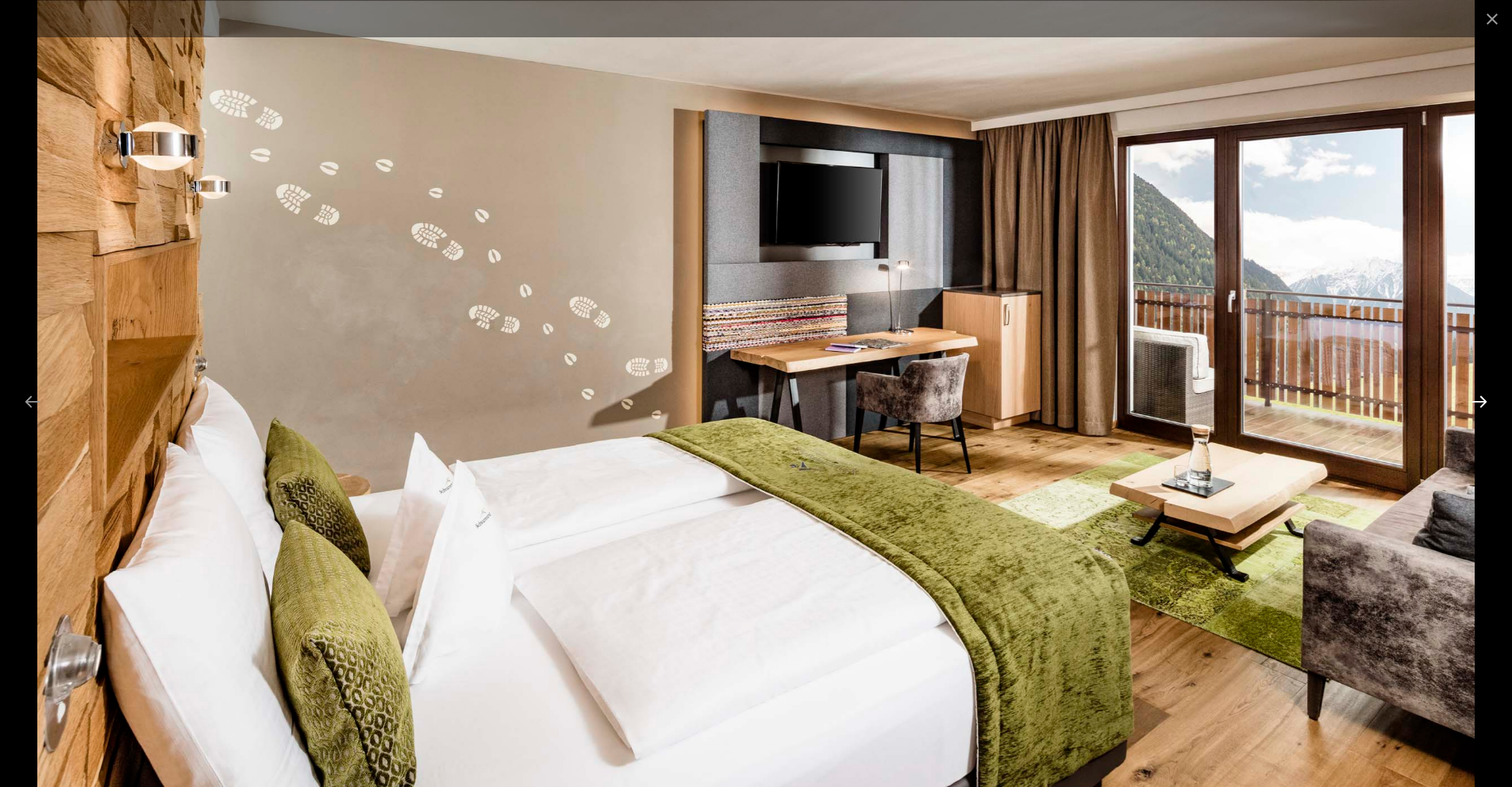
click at [1483, 403] on button "Next slide" at bounding box center [1479, 401] width 33 height 31
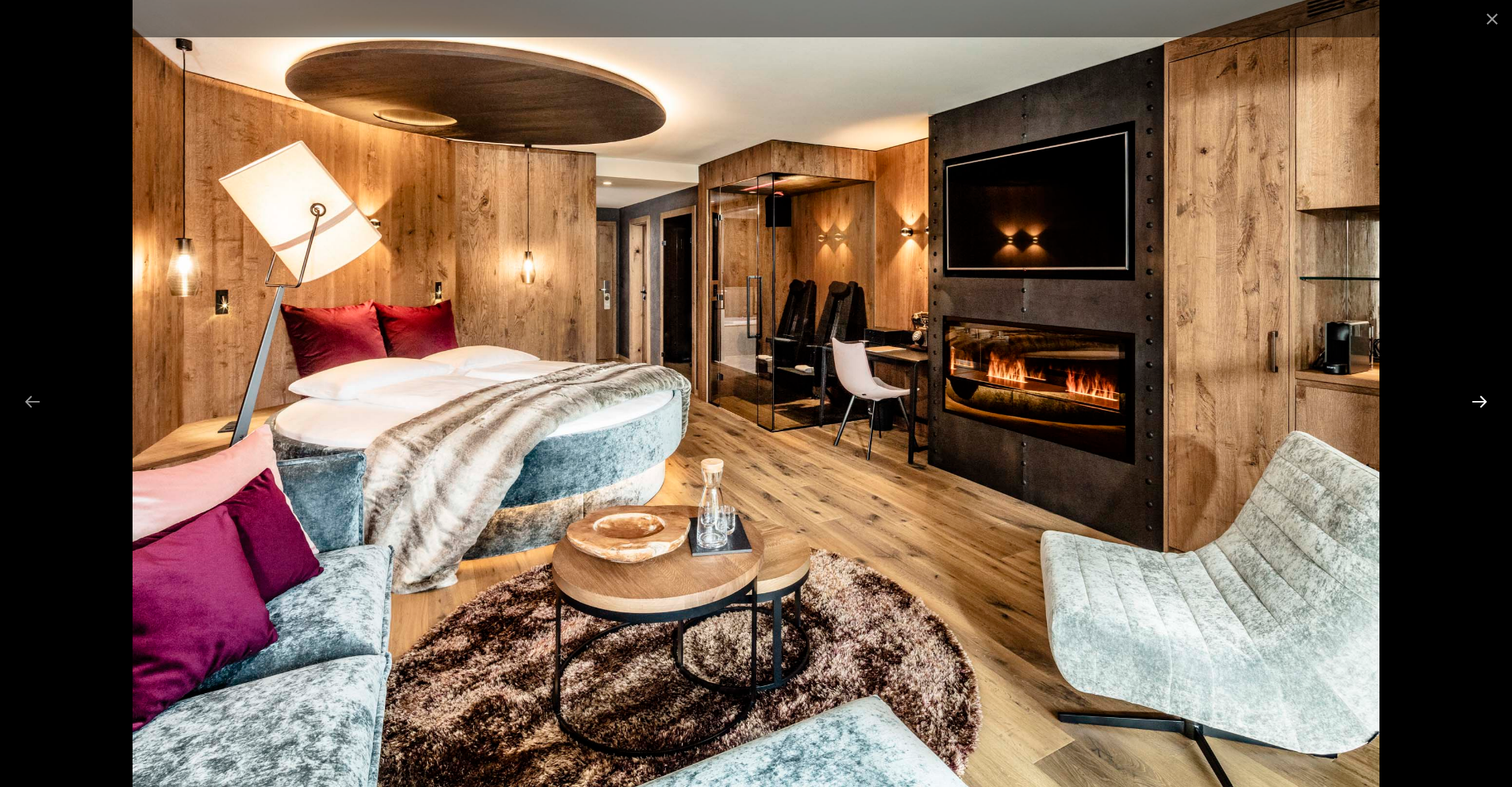
click at [1483, 403] on button "Next slide" at bounding box center [1479, 401] width 33 height 31
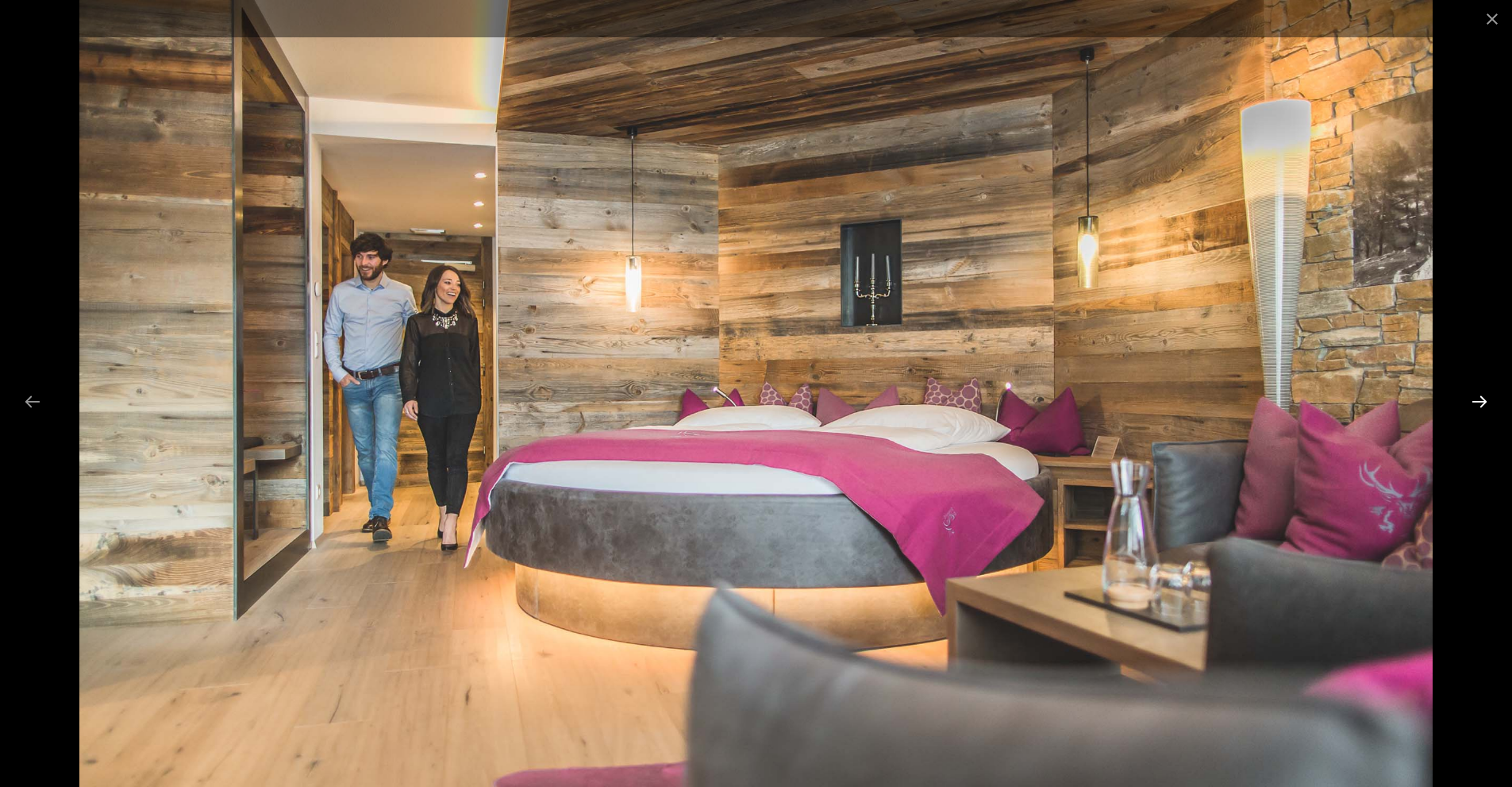
click at [1483, 403] on button "Next slide" at bounding box center [1479, 401] width 33 height 31
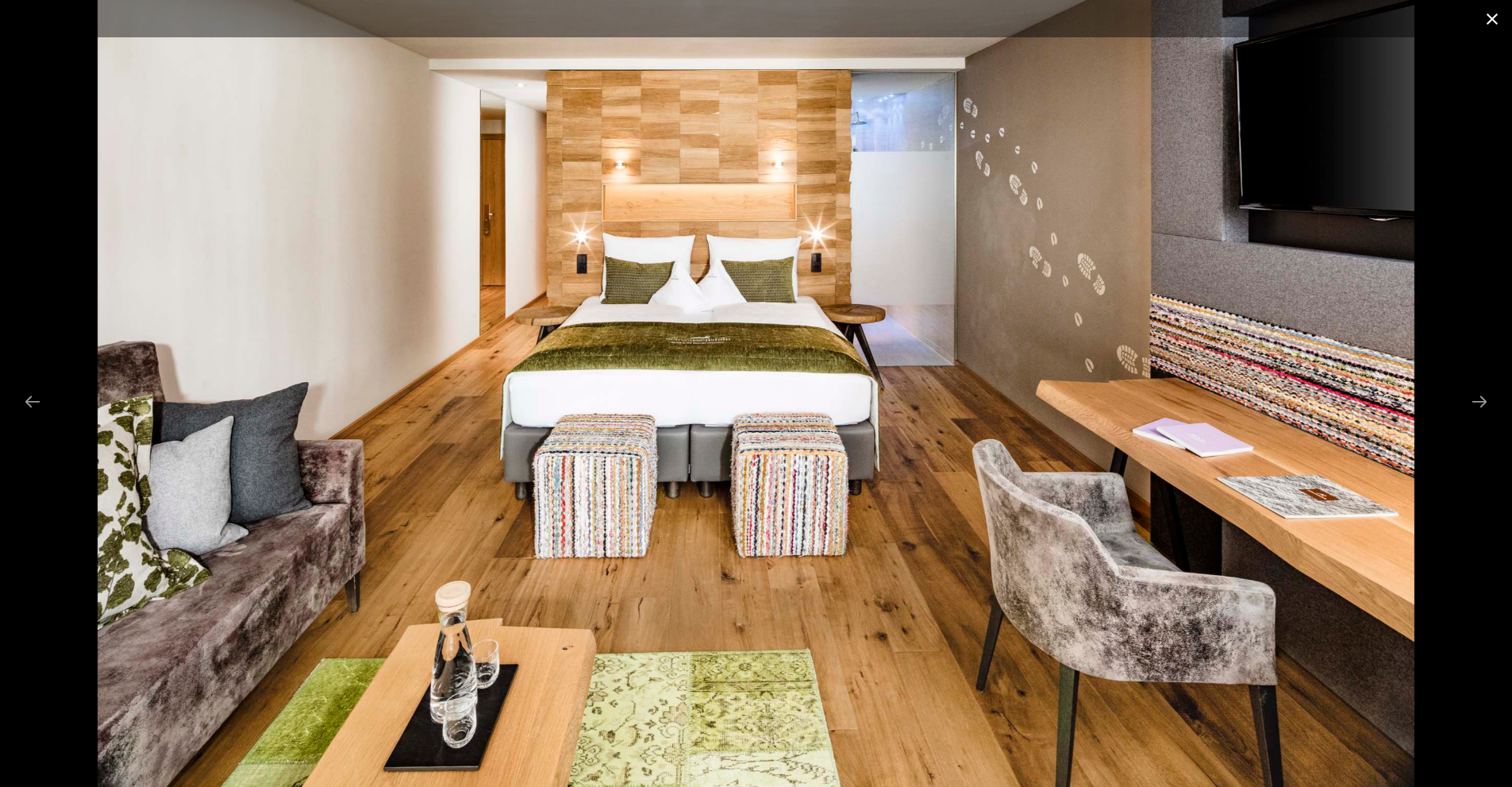
click at [1487, 26] on button "Close gallery" at bounding box center [1492, 19] width 40 height 37
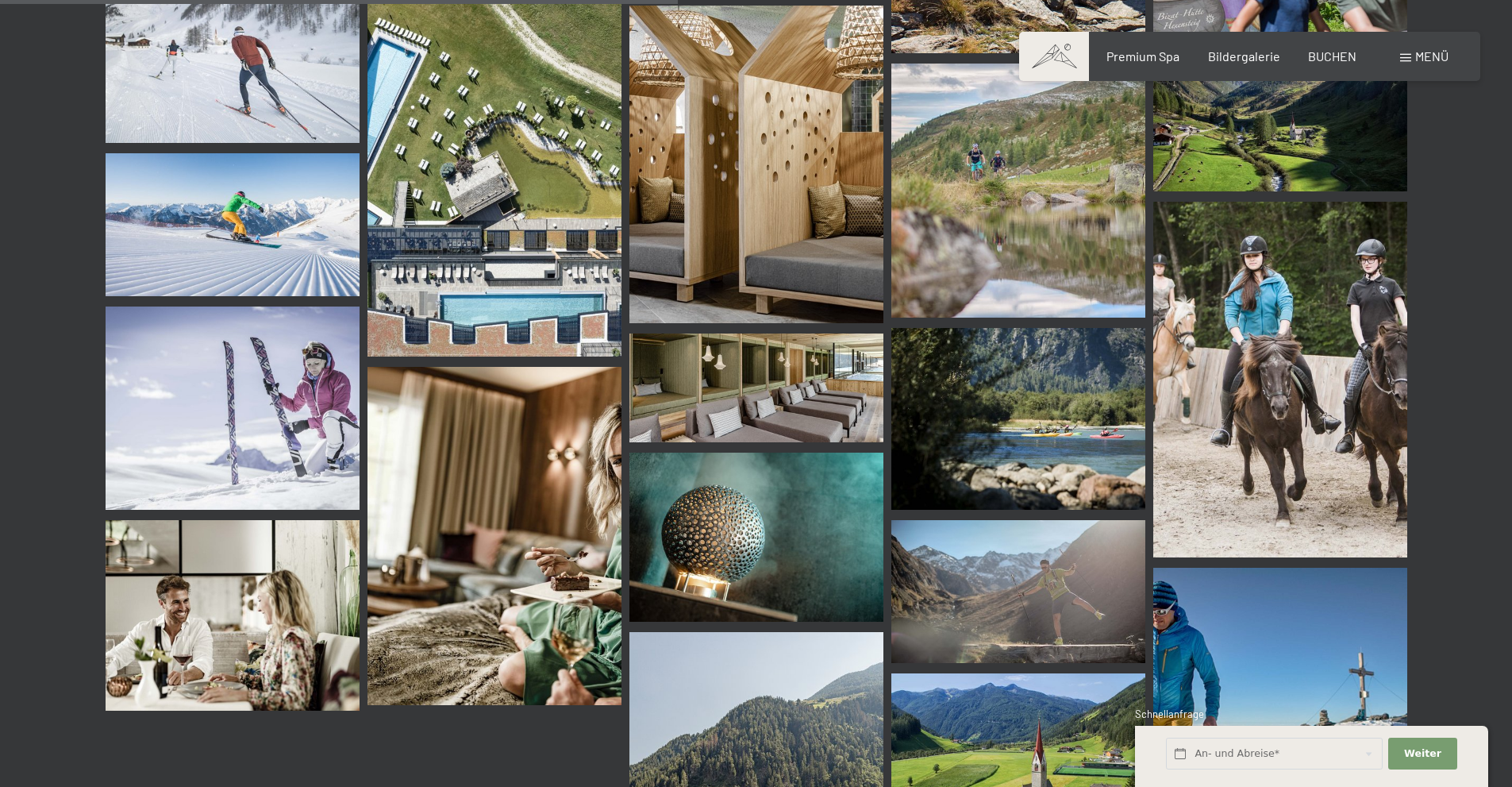
scroll to position [8735, 0]
